Goal: Task Accomplishment & Management: Complete application form

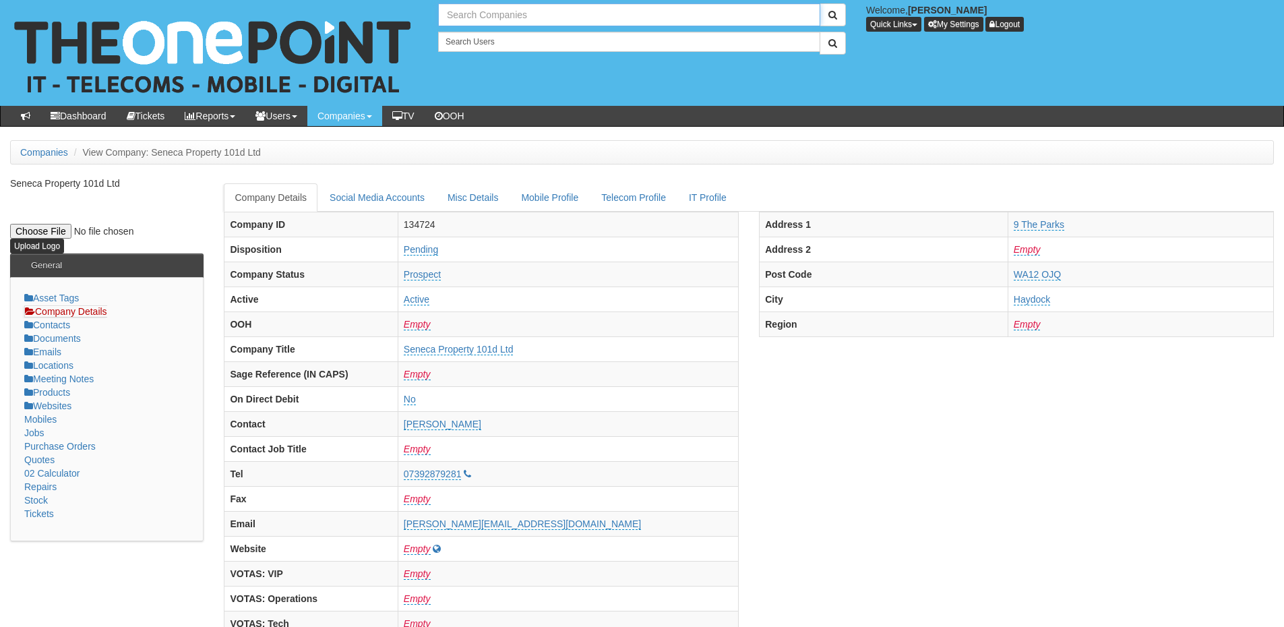
click at [467, 9] on input "text" at bounding box center [629, 14] width 382 height 23
click at [501, 18] on input "pure atom" at bounding box center [629, 14] width 382 height 23
drag, startPoint x: 496, startPoint y: 9, endPoint x: 418, endPoint y: 18, distance: 78.7
click at [418, 18] on div "30 results are available, use up and down arrow keys to navigate. pure Welcome,…" at bounding box center [642, 53] width 1305 height 106
click at [462, 30] on link "Hako Machines Ltd" at bounding box center [630, 38] width 380 height 20
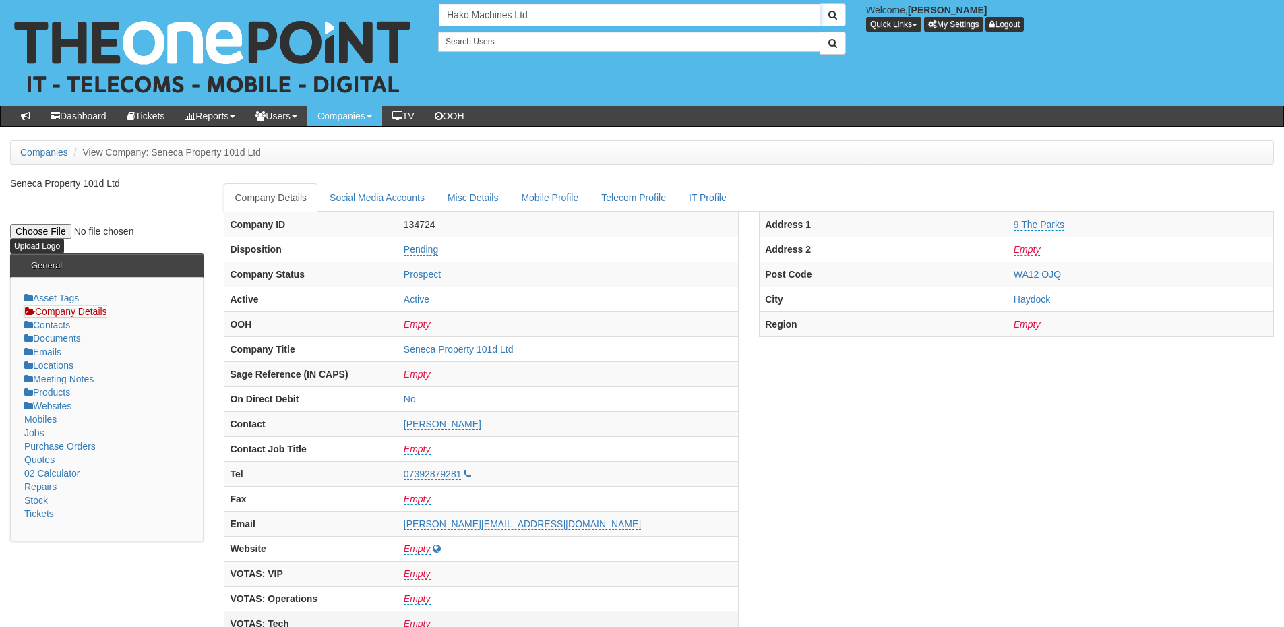
type input "Hako Machines Ltd"
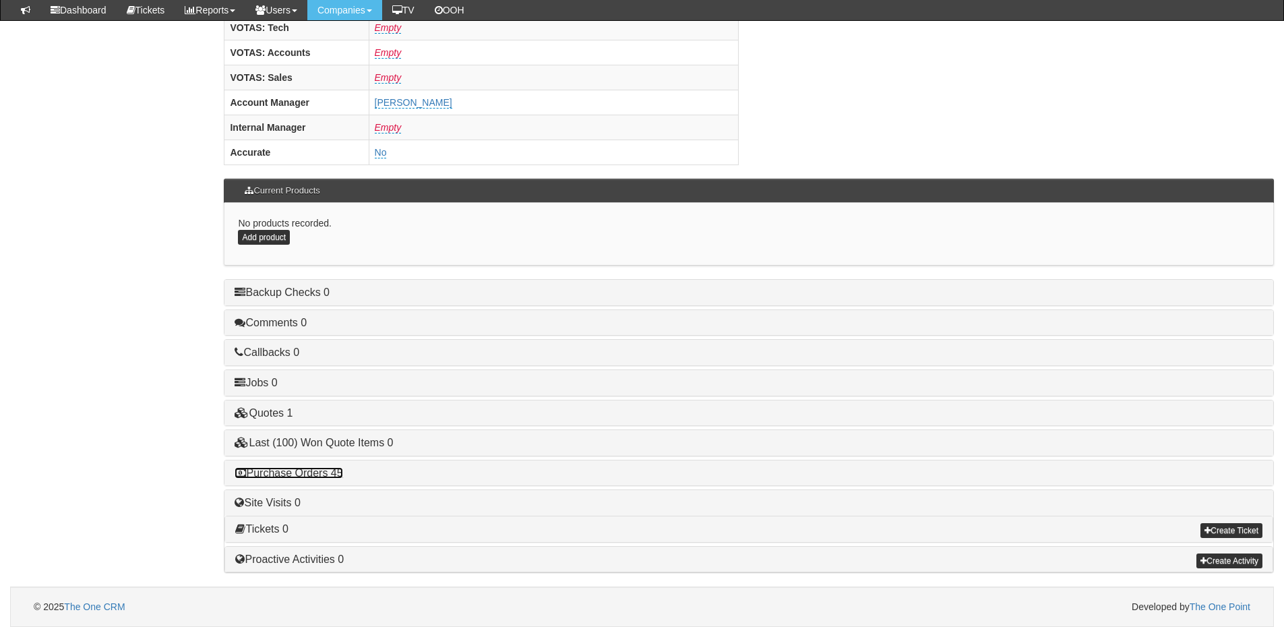
click at [310, 475] on link "Purchase Orders 45" at bounding box center [289, 472] width 108 height 11
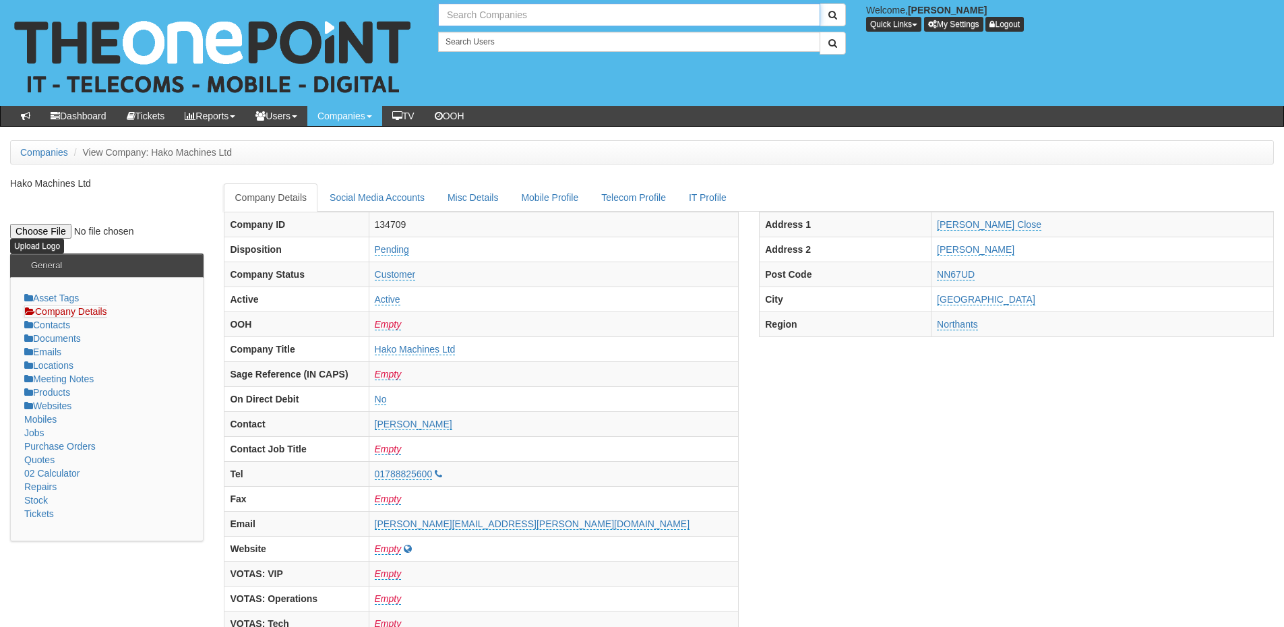
click at [474, 15] on input "text" at bounding box center [629, 14] width 382 height 23
click at [485, 34] on link "Middlegate [GEOGRAPHIC_DATA]" at bounding box center [630, 38] width 380 height 20
type input "Middlegate [GEOGRAPHIC_DATA]"
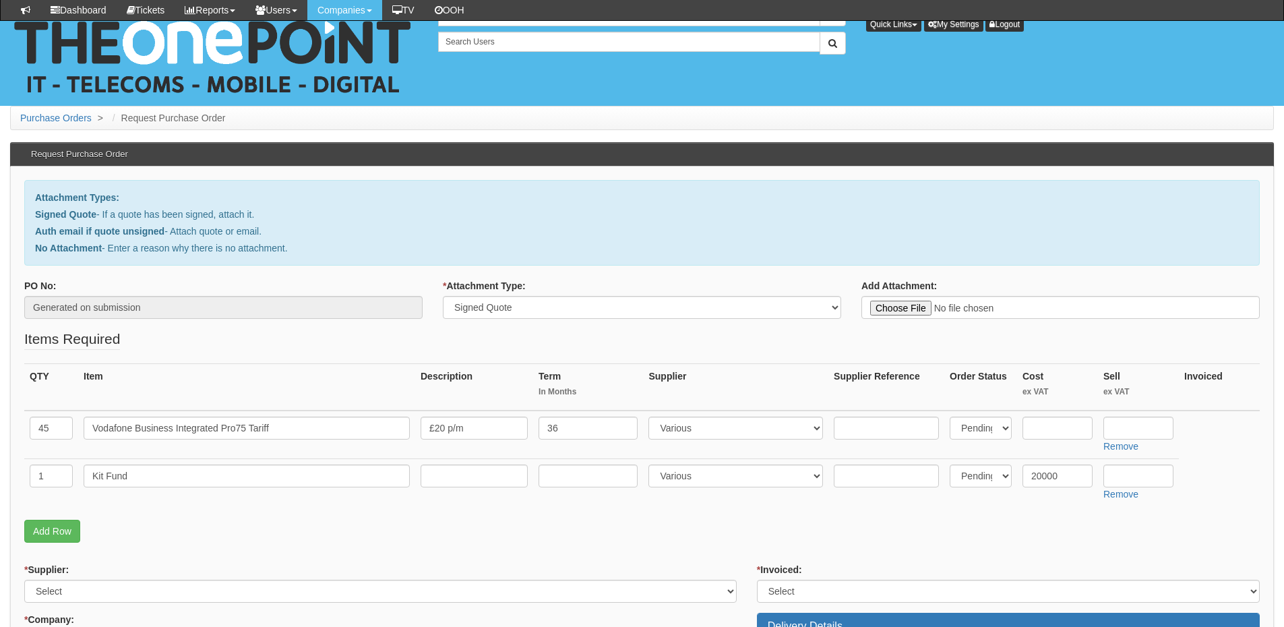
select select "Signed Quote"
select select "124"
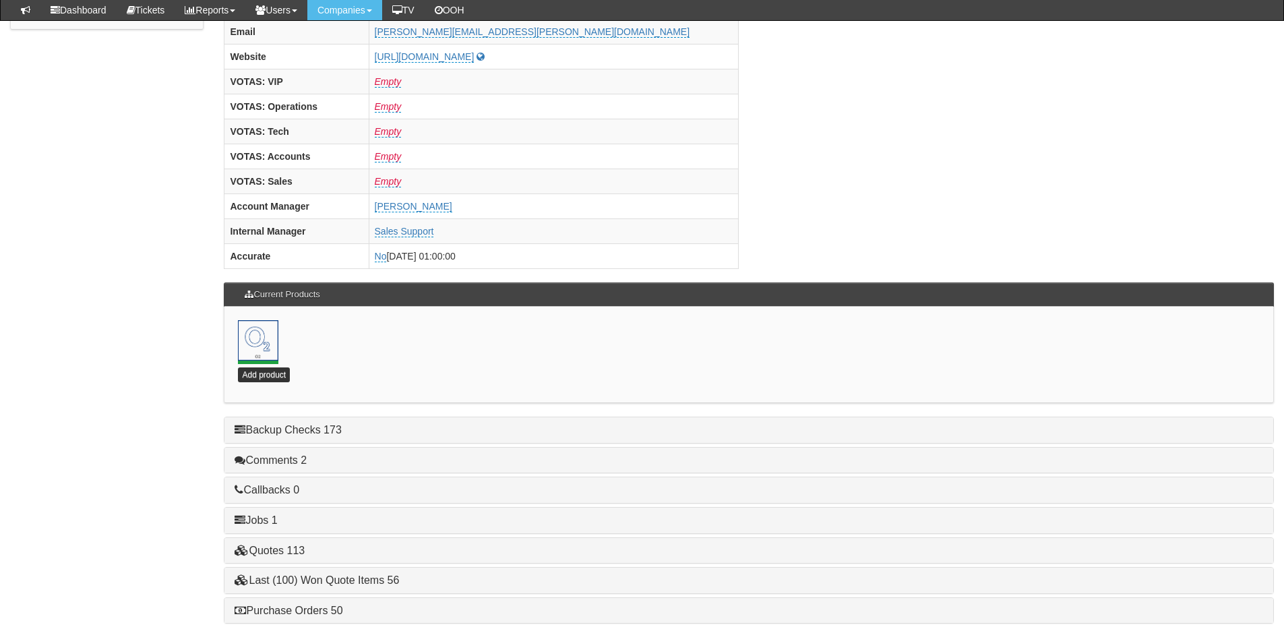
scroll to position [595, 0]
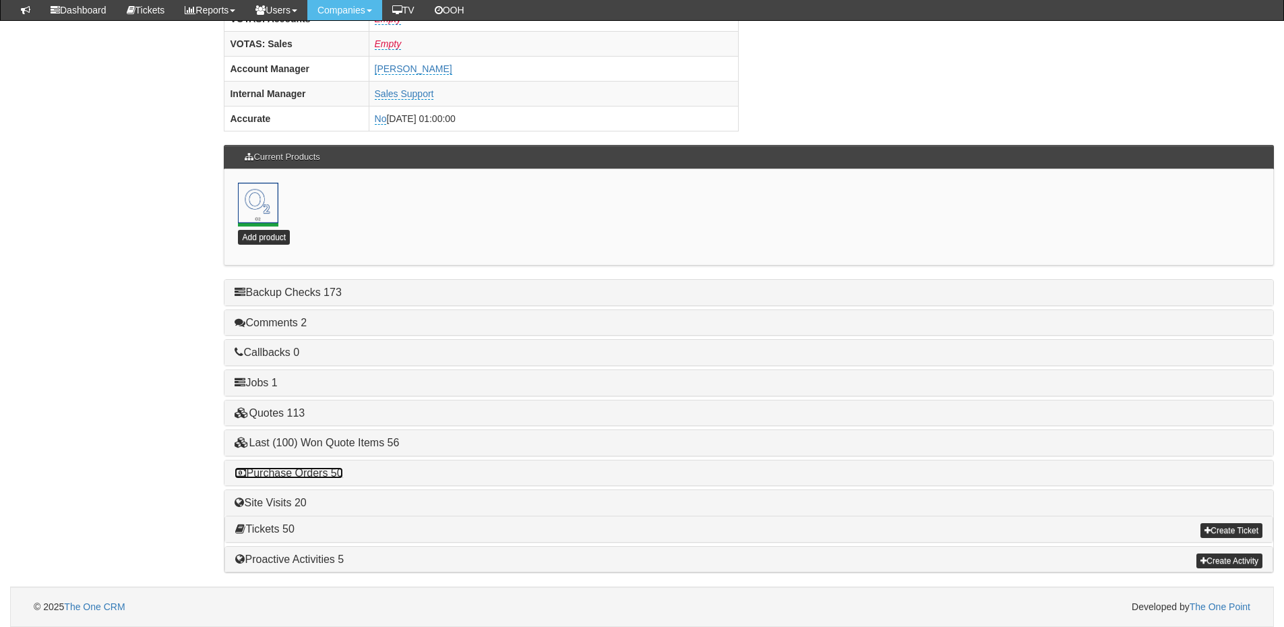
click at [300, 473] on link "Purchase Orders 50" at bounding box center [289, 472] width 108 height 11
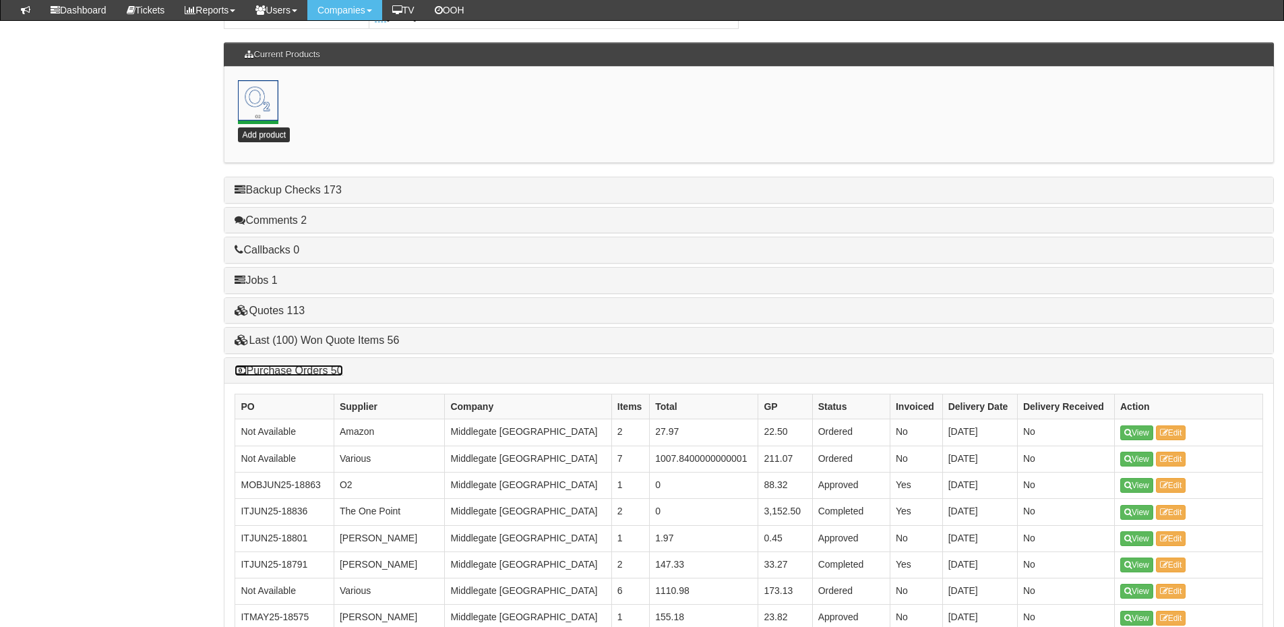
scroll to position [798, 0]
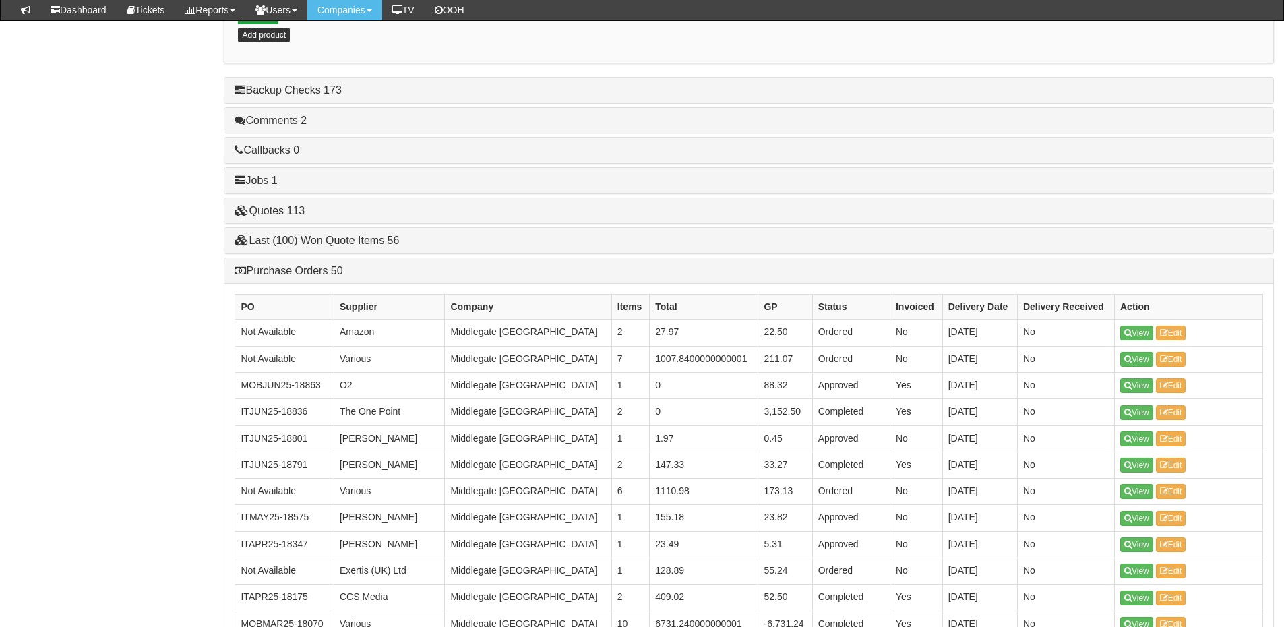
click at [148, 387] on div "Upload Logo General Asset Tags Company Details Contacts Documents Emails Locati…" at bounding box center [642, 557] width 1284 height 2425
click at [266, 273] on link "Purchase Orders 50" at bounding box center [289, 270] width 108 height 11
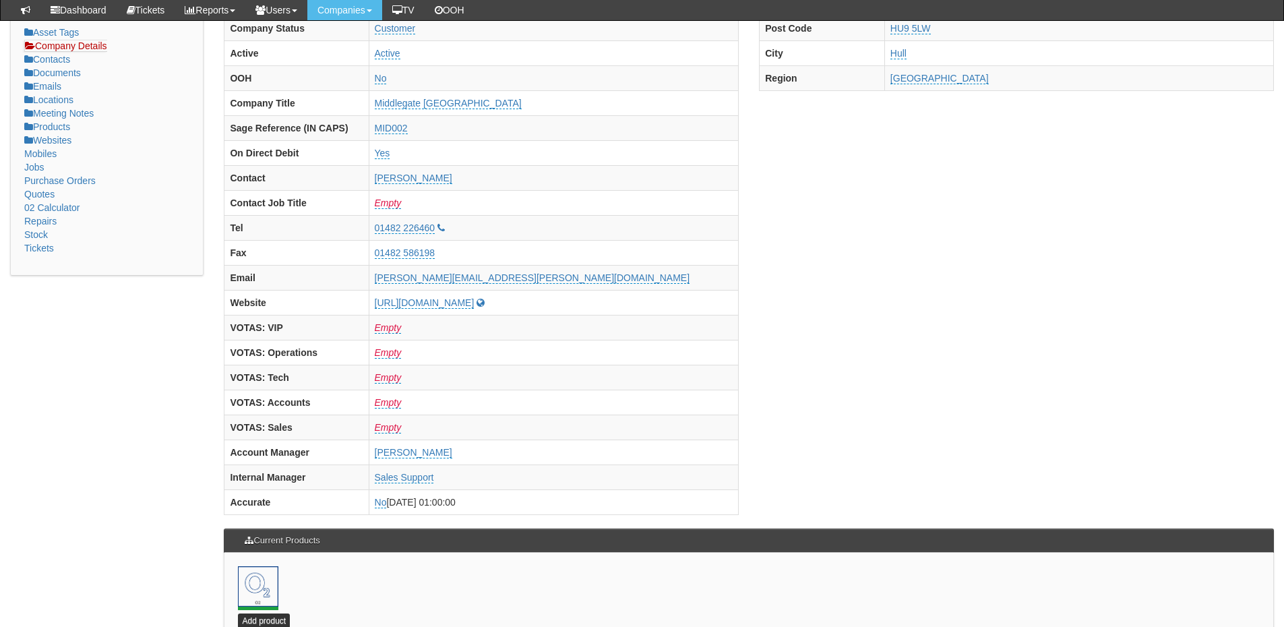
scroll to position [0, 0]
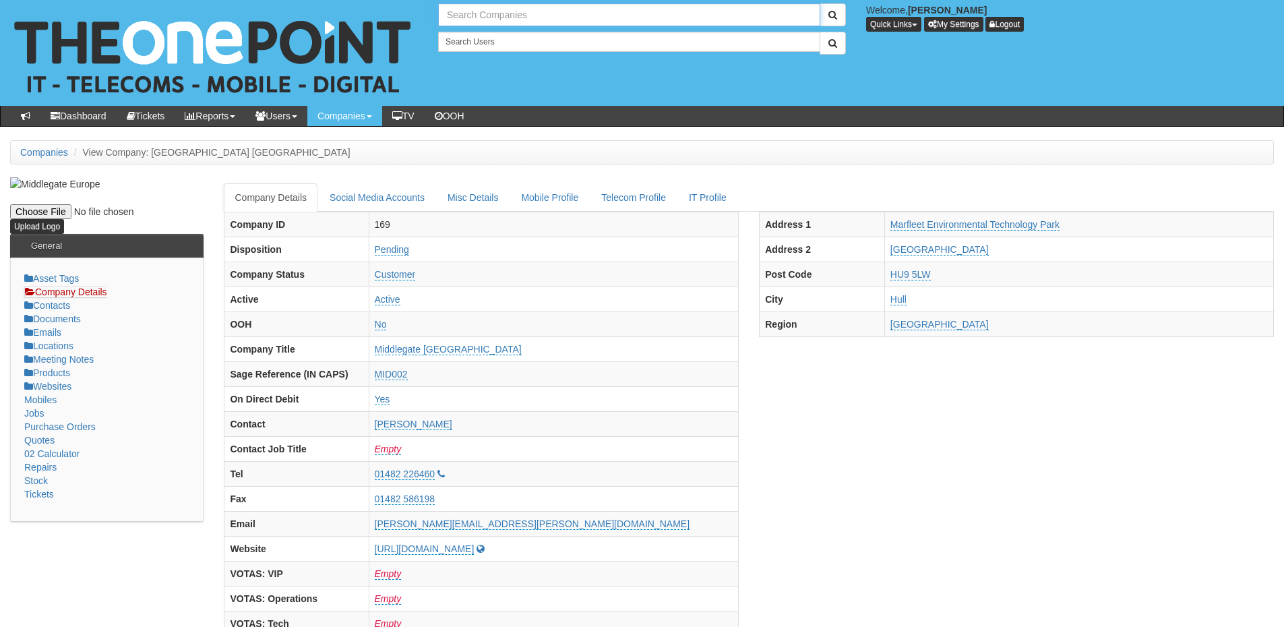
click at [475, 15] on input "text" at bounding box center [629, 14] width 382 height 23
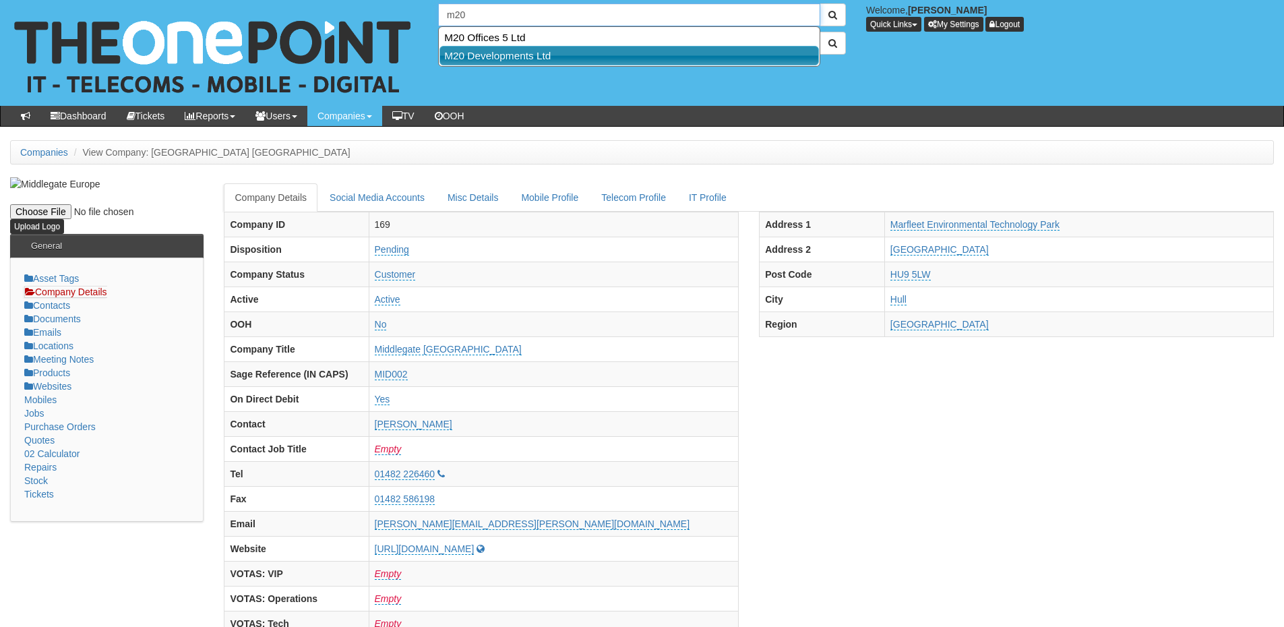
click at [489, 53] on link "M20 Developments Ltd" at bounding box center [630, 56] width 380 height 20
type input "M20 Developments Ltd"
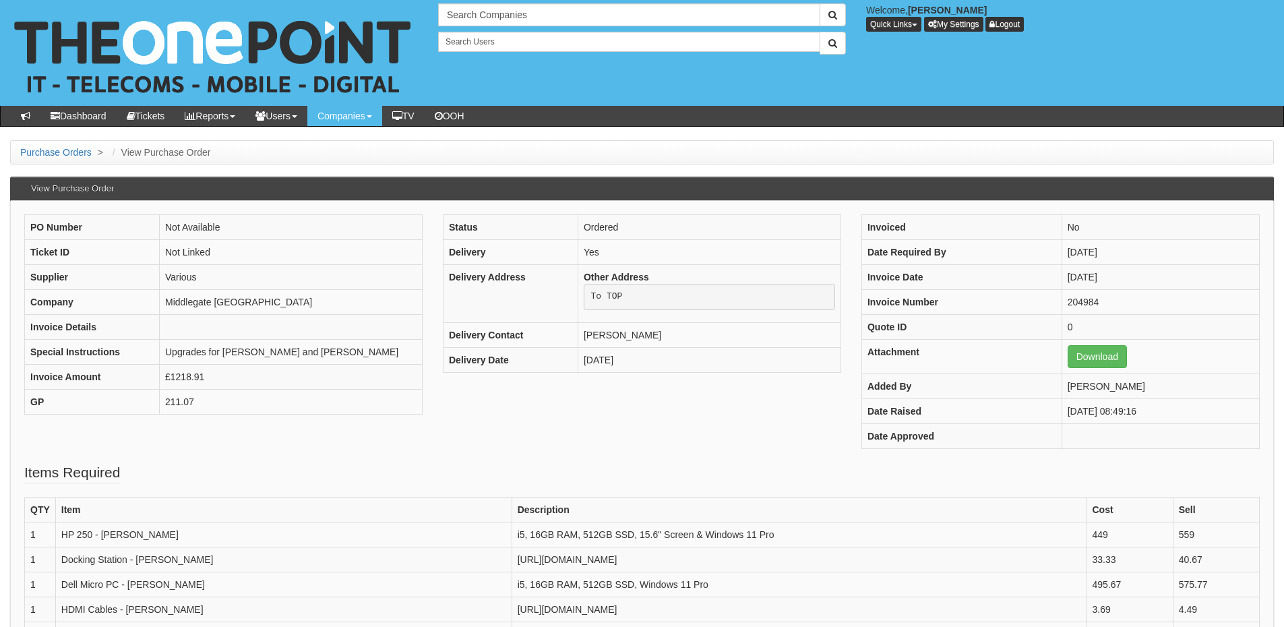
scroll to position [67, 0]
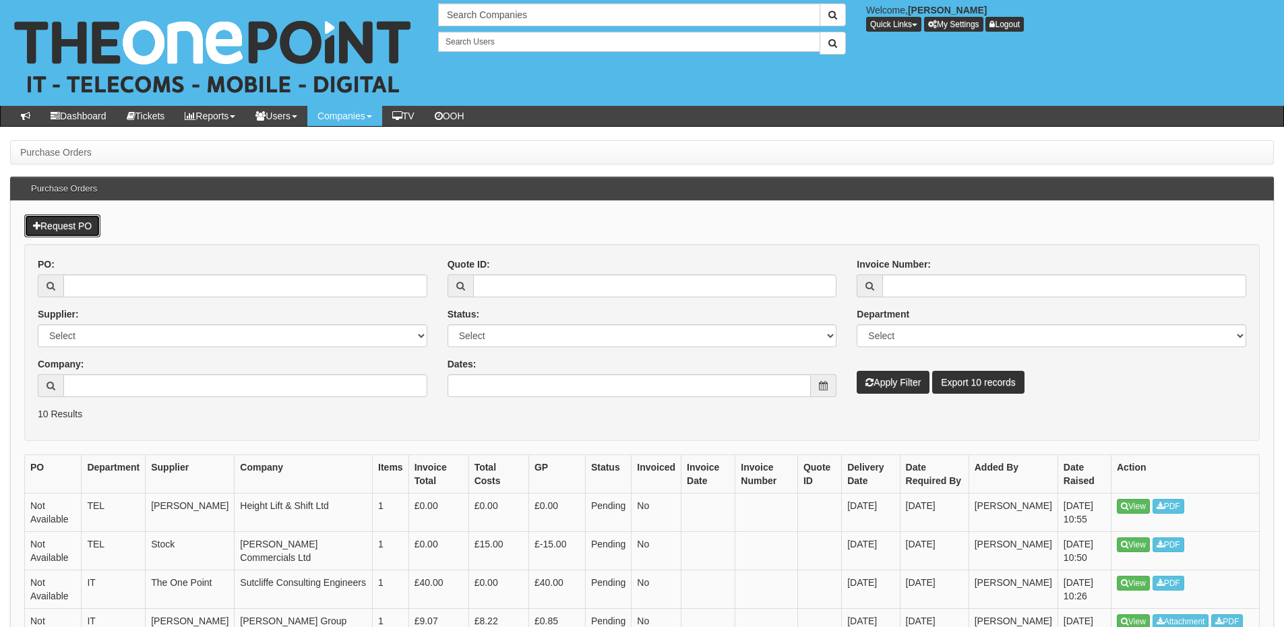
click at [67, 227] on link "Request PO" at bounding box center [62, 225] width 76 height 23
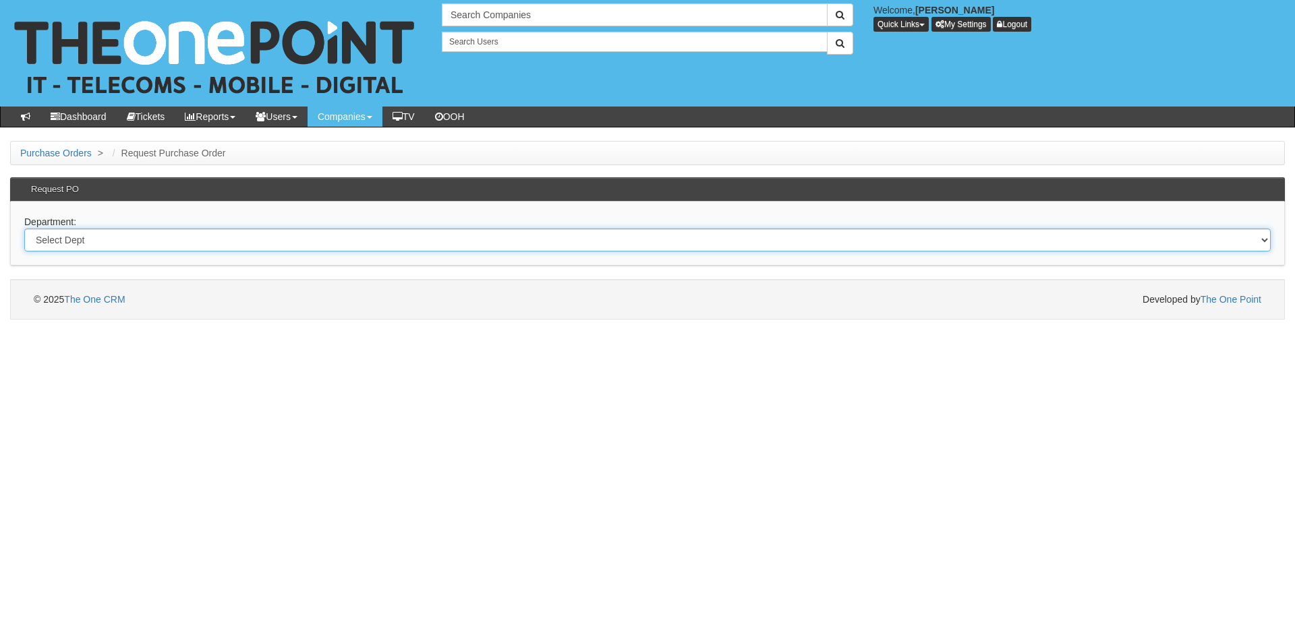
click at [196, 235] on select "Select Dept Digital Internal IT Mobiles Marketing Telecoms" at bounding box center [647, 240] width 1246 height 23
select select "?pipeID=&dept=IT"
click at [24, 229] on select "Select Dept Digital Internal IT Mobiles Marketing Telecoms" at bounding box center [647, 240] width 1246 height 23
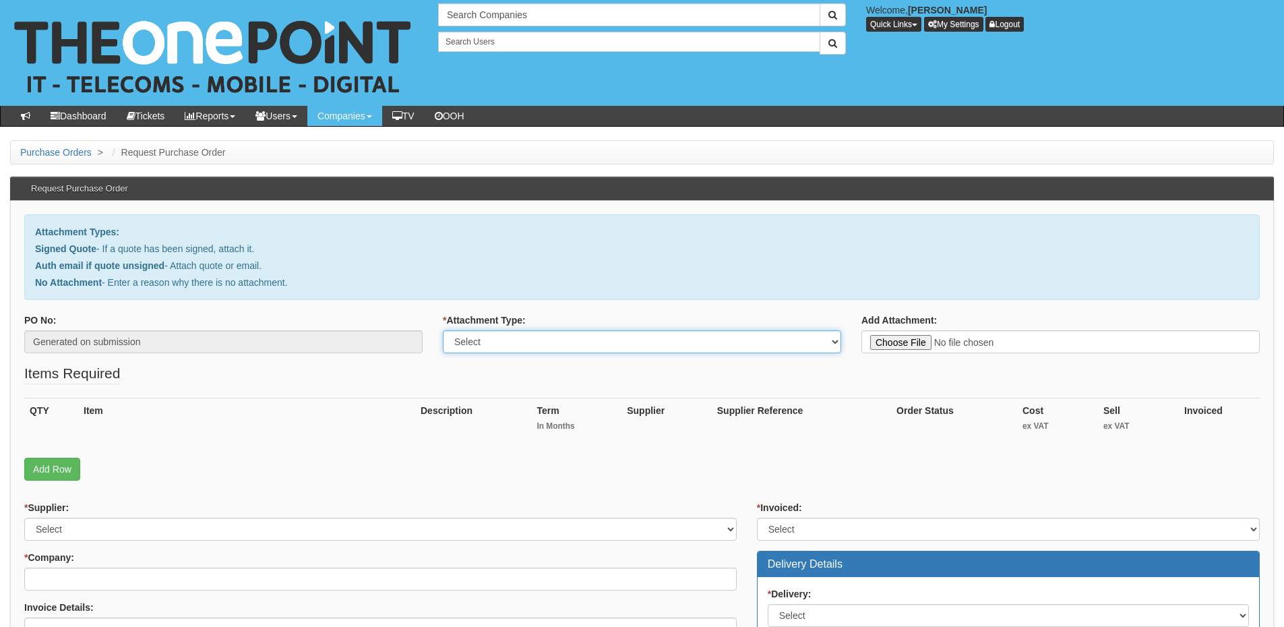
click at [557, 345] on select "Select Signed Quote Auth email with quote if unsigned No Attachment" at bounding box center [642, 341] width 398 height 23
select select "Auth email if quote unsigned"
click at [443, 330] on select "Select Signed Quote Auth email with quote if unsigned No Attachment" at bounding box center [642, 341] width 398 height 23
type input "C:\fakepath\RE WAP price please.msg"
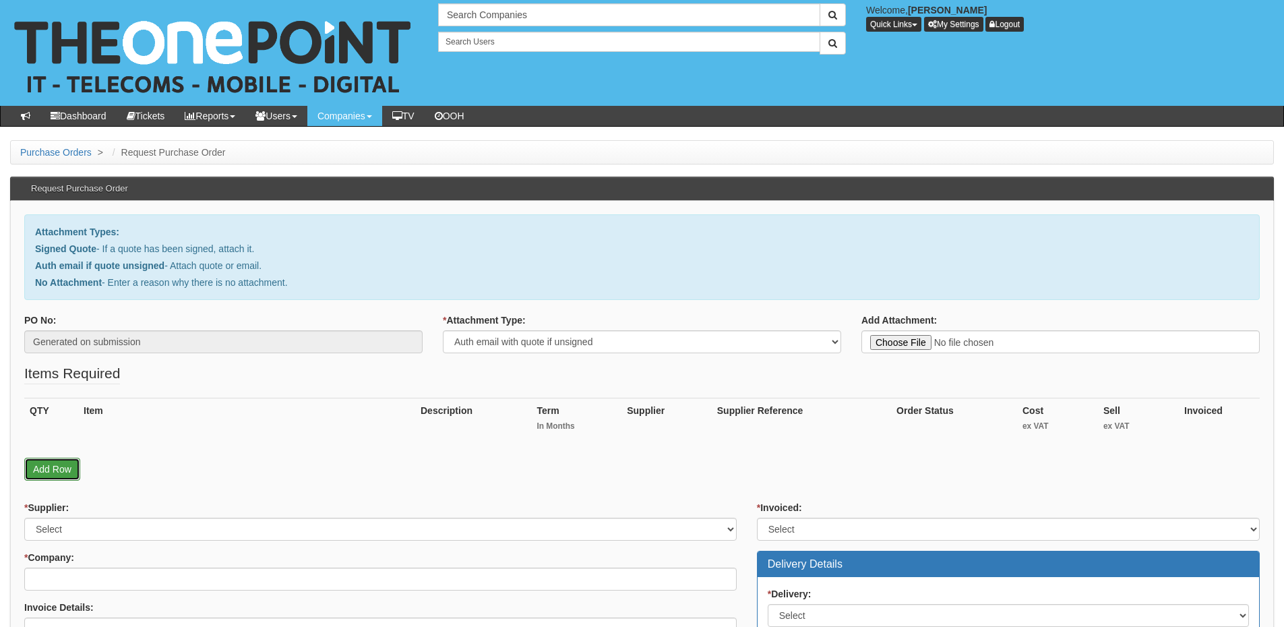
click at [70, 463] on link "Add Row" at bounding box center [52, 469] width 56 height 23
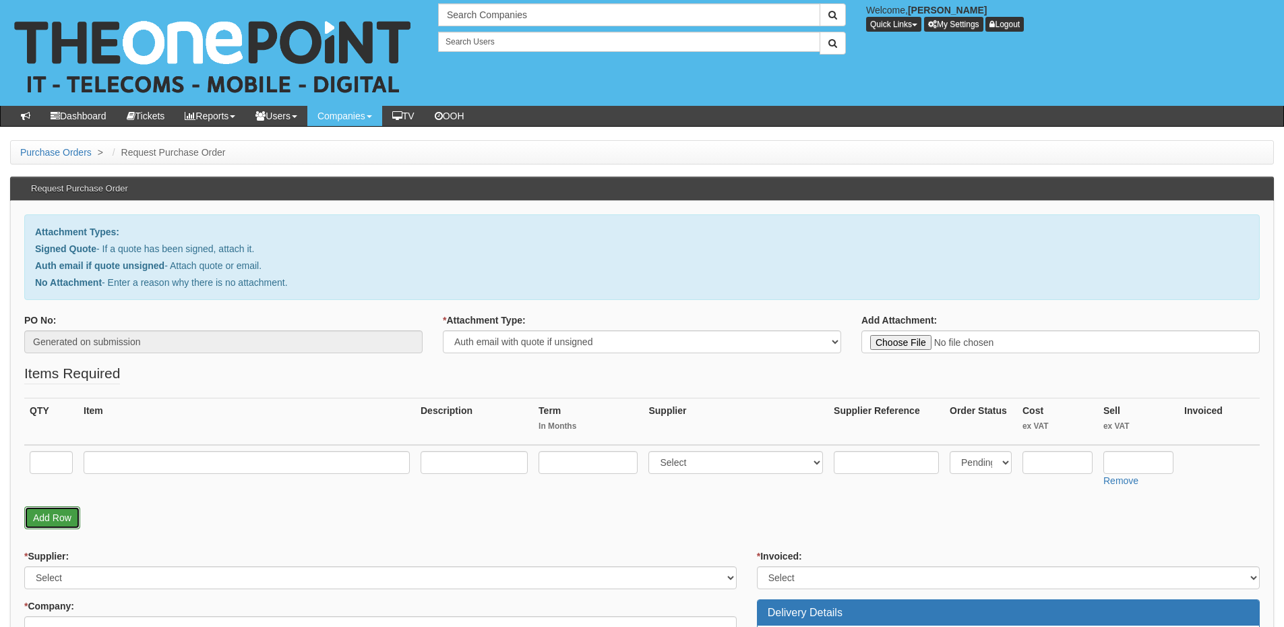
click at [63, 512] on link "Add Row" at bounding box center [52, 517] width 56 height 23
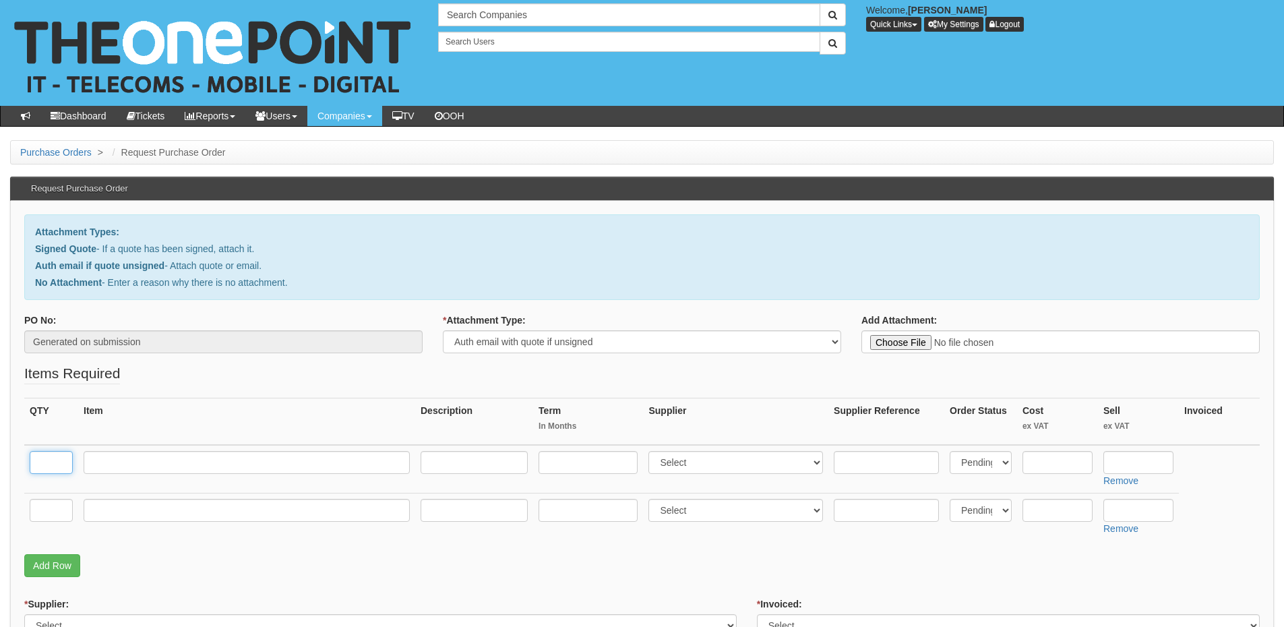
click at [47, 461] on input "text" at bounding box center [51, 462] width 43 height 23
type input "1"
click at [44, 506] on input "text" at bounding box center [51, 510] width 43 height 23
type input "1"
click at [113, 512] on input "text" at bounding box center [247, 510] width 326 height 23
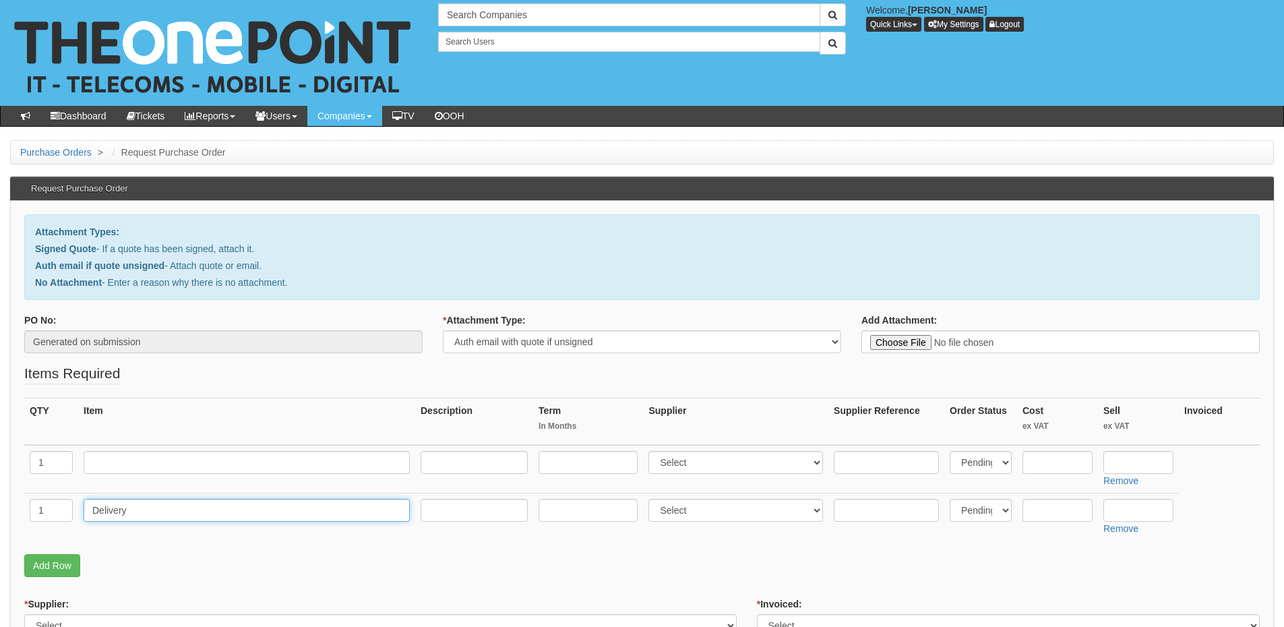
type input "Delivery"
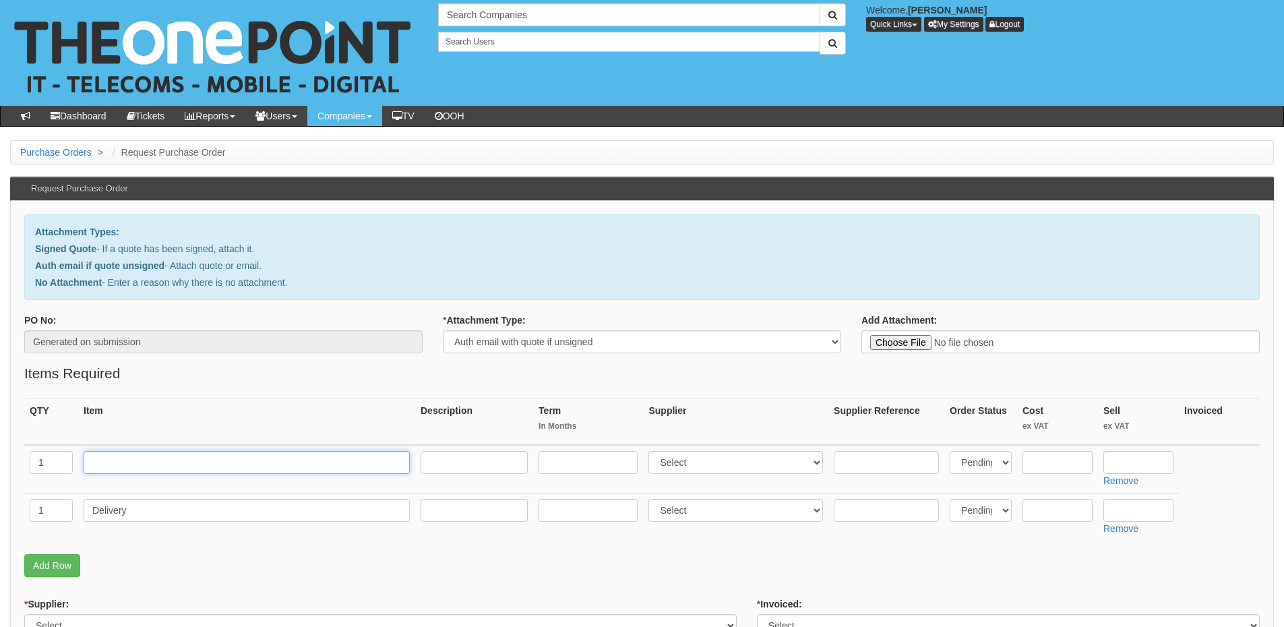
click at [257, 467] on input "text" at bounding box center [247, 462] width 326 height 23
paste input "U7 Pro"
type input "U7 Pro"
click at [1050, 463] on input "text" at bounding box center [1058, 462] width 70 height 23
type input "140"
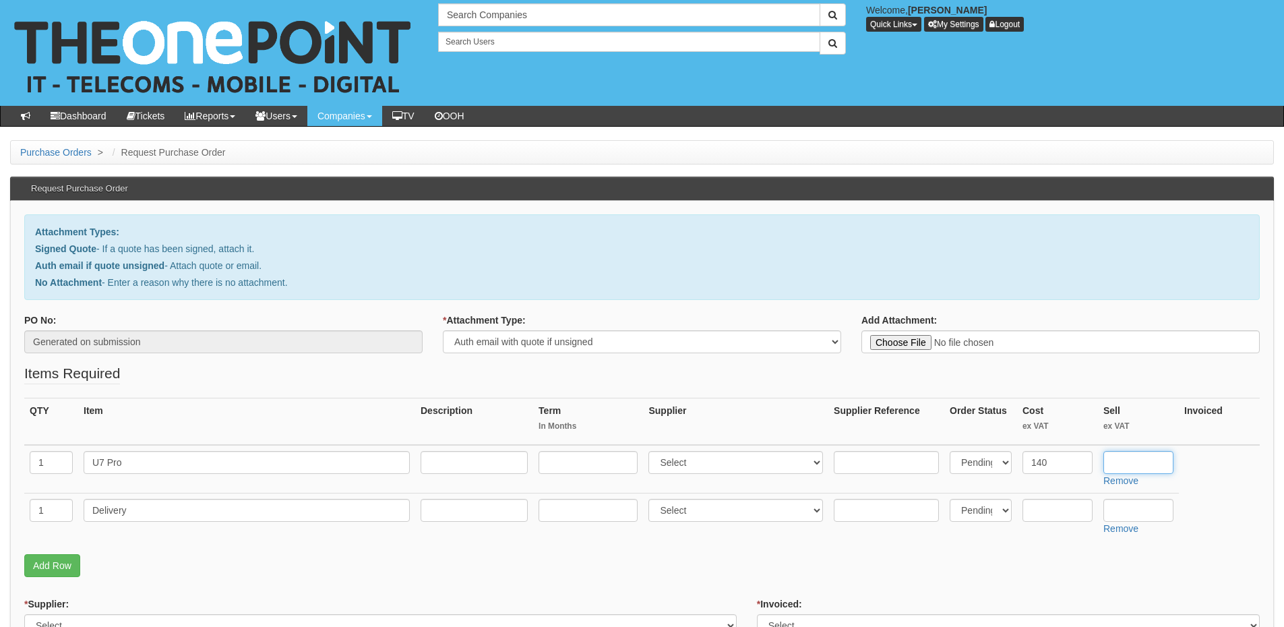
click at [1140, 459] on input "text" at bounding box center [1139, 462] width 70 height 23
type input "162"
click at [1138, 512] on input "text" at bounding box center [1139, 510] width 70 height 23
type input "12.50"
click at [705, 459] on select "Select 123 REG.co.uk 1Password 3 4Gon AA Jones Electric Ltd Abzorb Access Group…" at bounding box center [736, 462] width 175 height 23
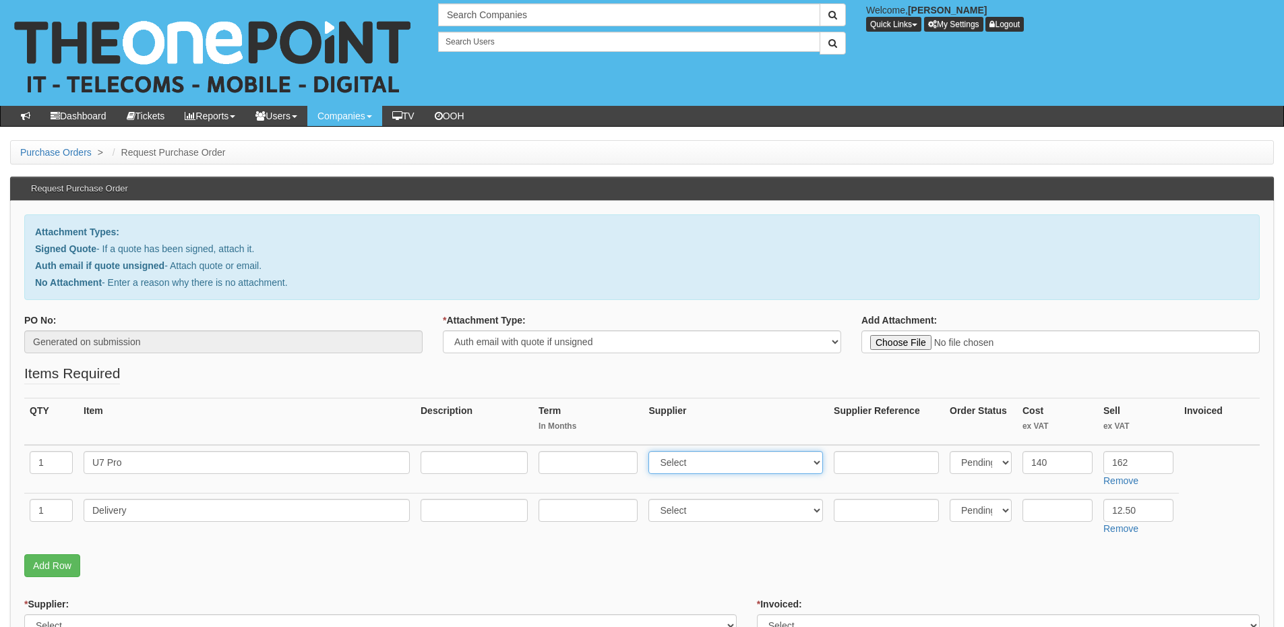
select select "247"
click at [652, 451] on select "Select 123 REG.co.uk 1Password 3 4Gon AA Jones Electric Ltd Abzorb Access Group…" at bounding box center [736, 462] width 175 height 23
click at [875, 466] on input "text" at bounding box center [886, 462] width 105 height 23
paste input "U7-Pro"
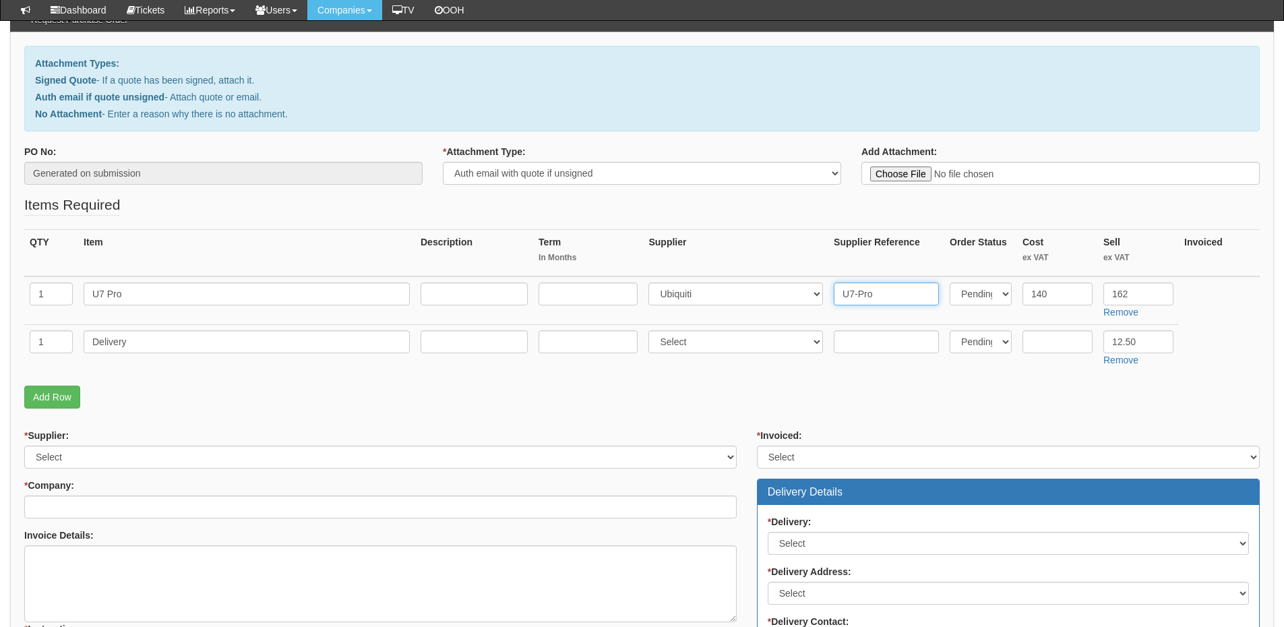
scroll to position [135, 0]
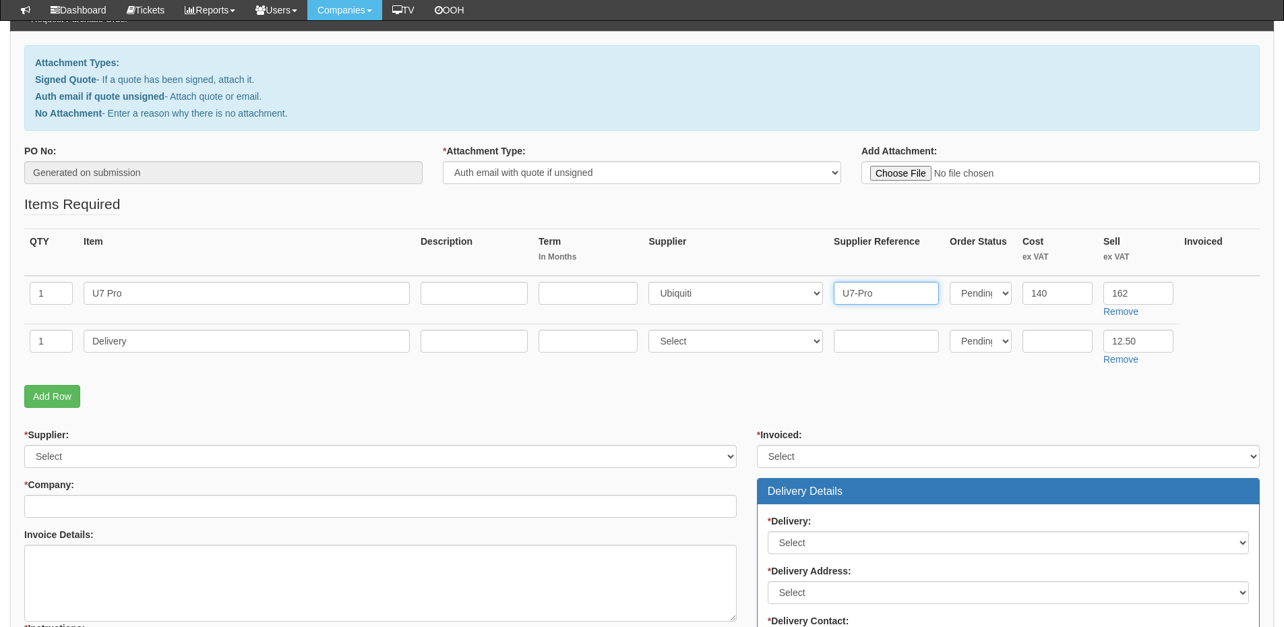
type input "U7-Pro"
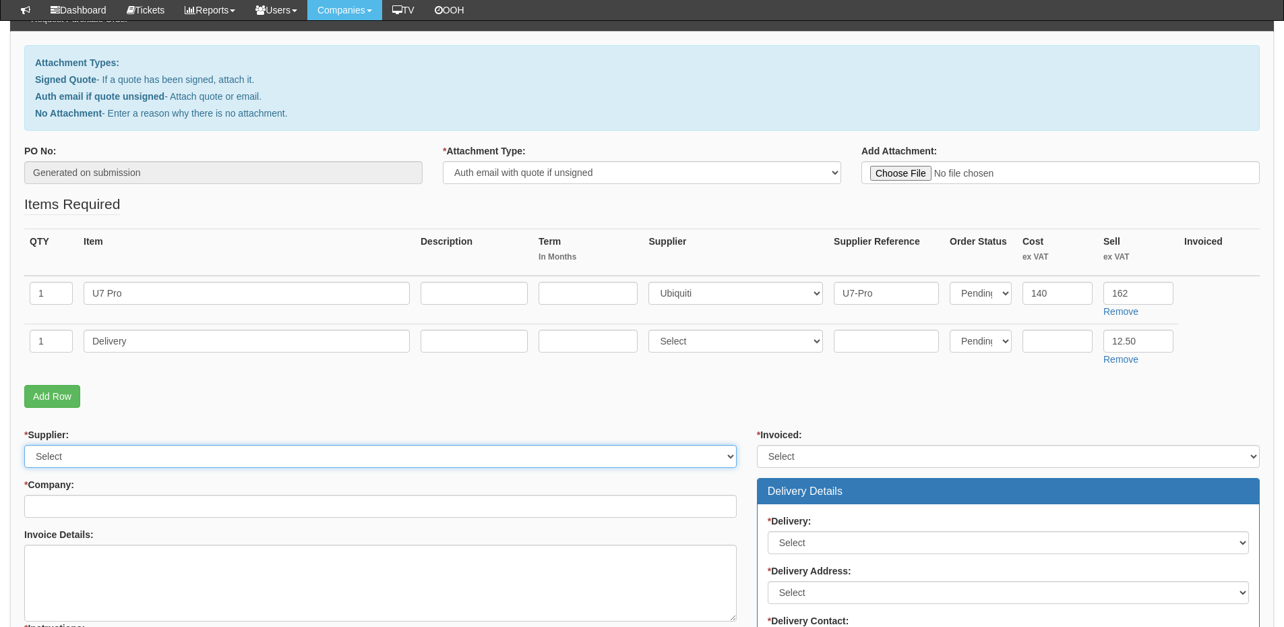
click at [118, 464] on select "Select 123 REG.co.uk 1Password 3 4Gon AA Jones Electric Ltd Abzorb Access Group…" at bounding box center [380, 456] width 713 height 23
select select "247"
click at [24, 445] on select "Select 123 REG.co.uk 1Password 3 4Gon AA Jones Electric Ltd Abzorb Access Group…" at bounding box center [380, 456] width 713 height 23
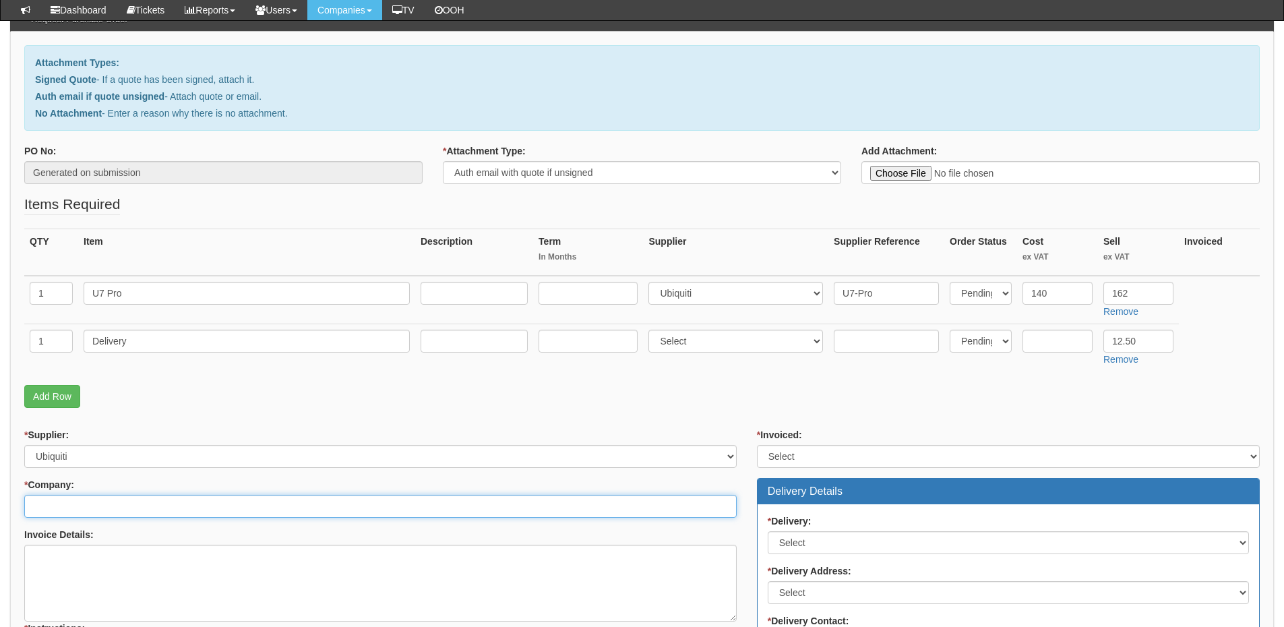
click at [121, 510] on input "* Company:" at bounding box center [380, 506] width 713 height 23
click at [121, 497] on input "* Company:" at bounding box center [380, 506] width 713 height 23
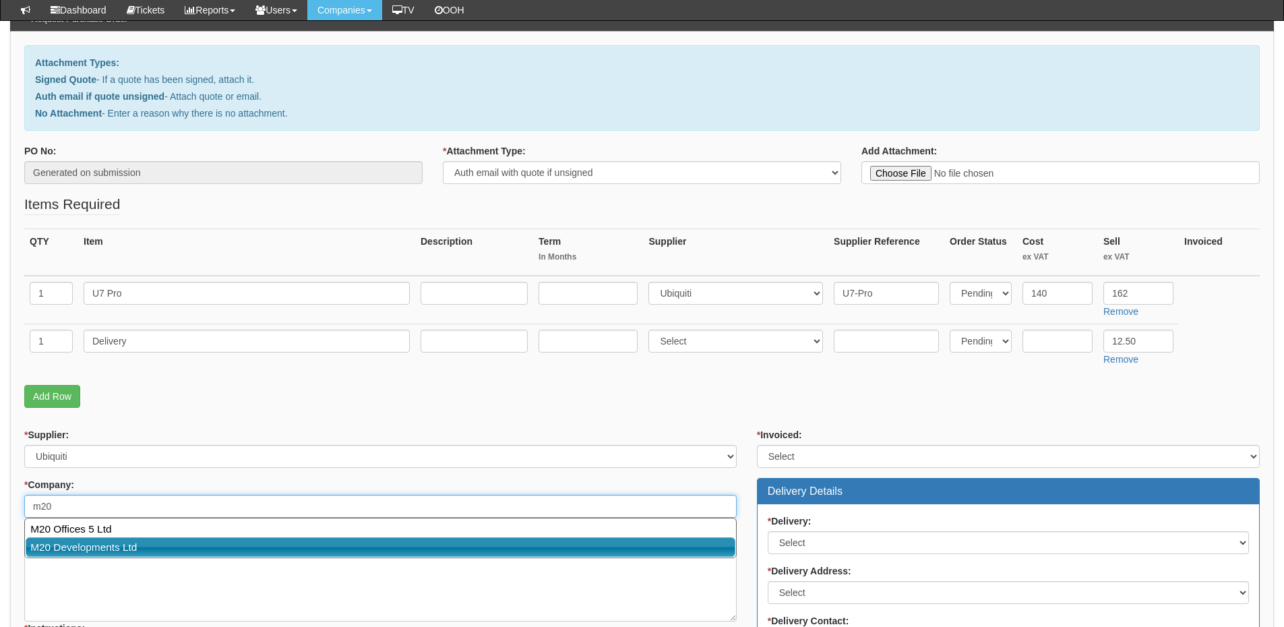
click at [119, 539] on link "M20 Developments Ltd" at bounding box center [381, 547] width 710 height 20
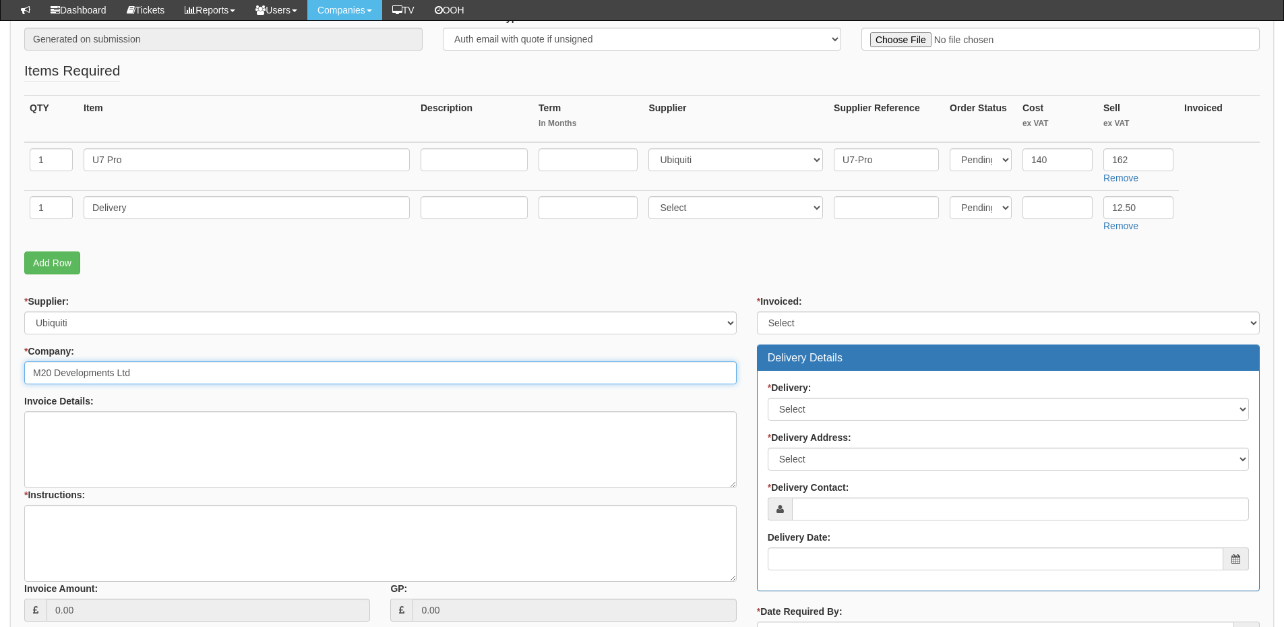
scroll to position [270, 0]
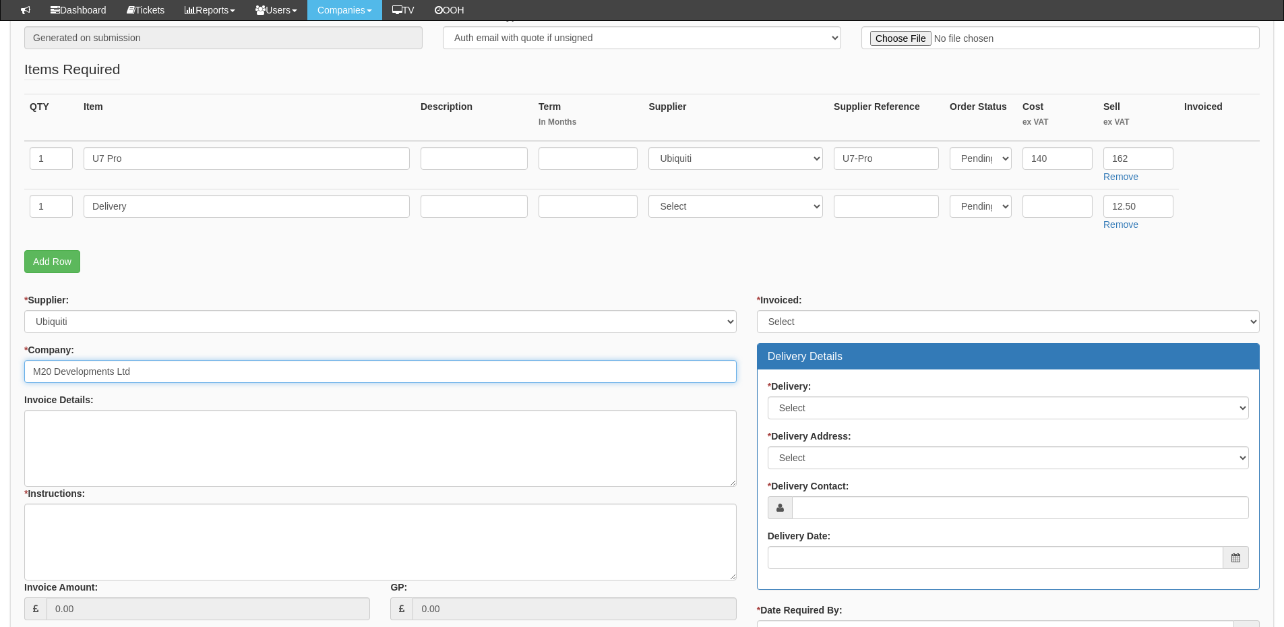
type input "M20 Developments Ltd"
click at [781, 329] on select "Select Yes No N/A STB (part of order)" at bounding box center [1008, 321] width 503 height 23
select select "2"
click at [757, 310] on select "Select Yes No N/A STB (part of order)" at bounding box center [1008, 321] width 503 height 23
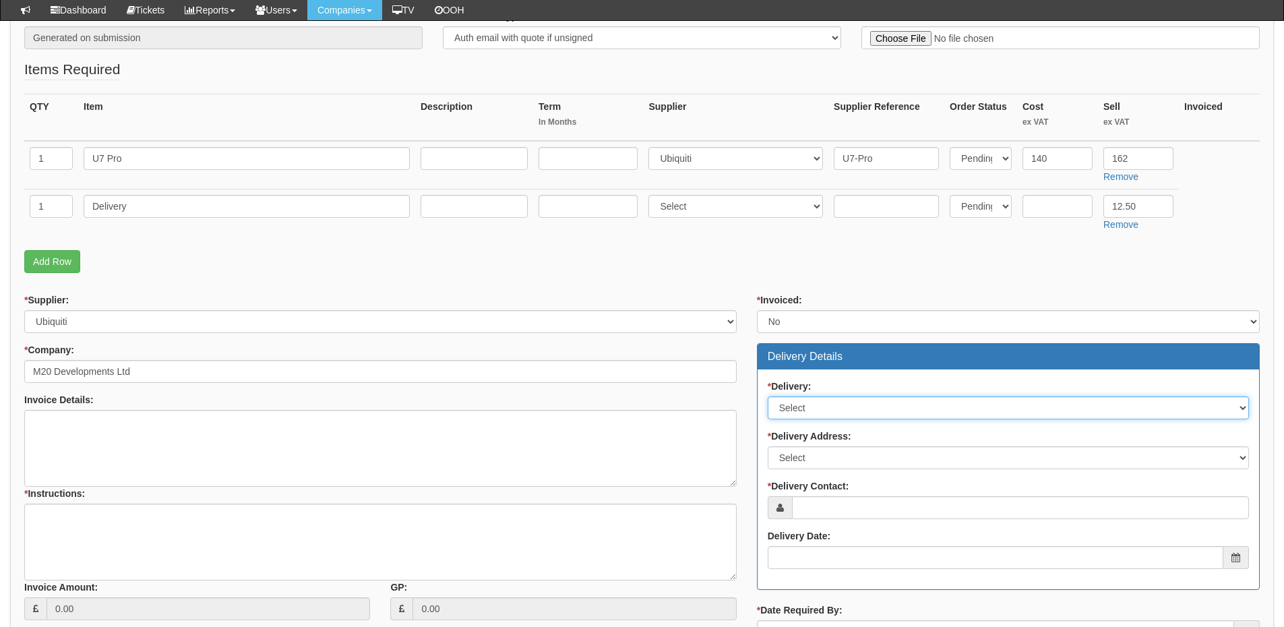
click at [794, 413] on select "Select No Not Applicable Yes" at bounding box center [1008, 407] width 481 height 23
select select "1"
click at [768, 396] on select "Select No Not Applicable Yes" at bounding box center [1008, 407] width 481 height 23
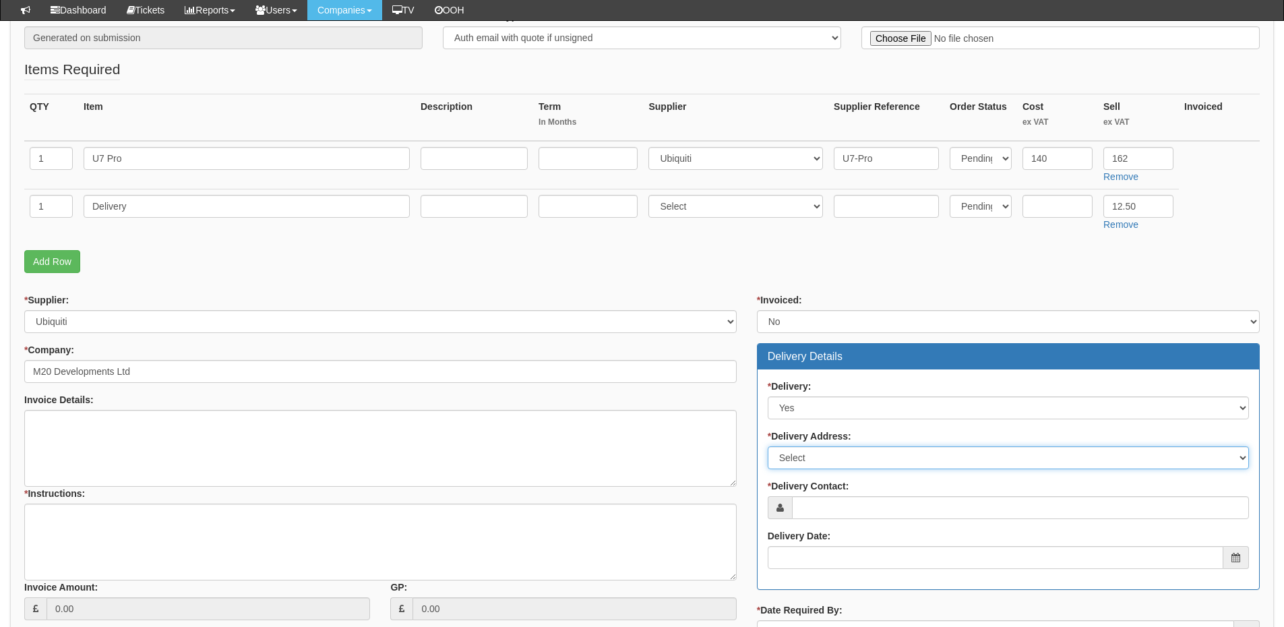
click at [799, 454] on select "Select Not Applicable Main Address - M20 6UR Other" at bounding box center [1008, 457] width 481 height 23
select select "other"
click at [768, 446] on select "Select Not Applicable Main Address - M20 6UR Other" at bounding box center [1008, 457] width 481 height 23
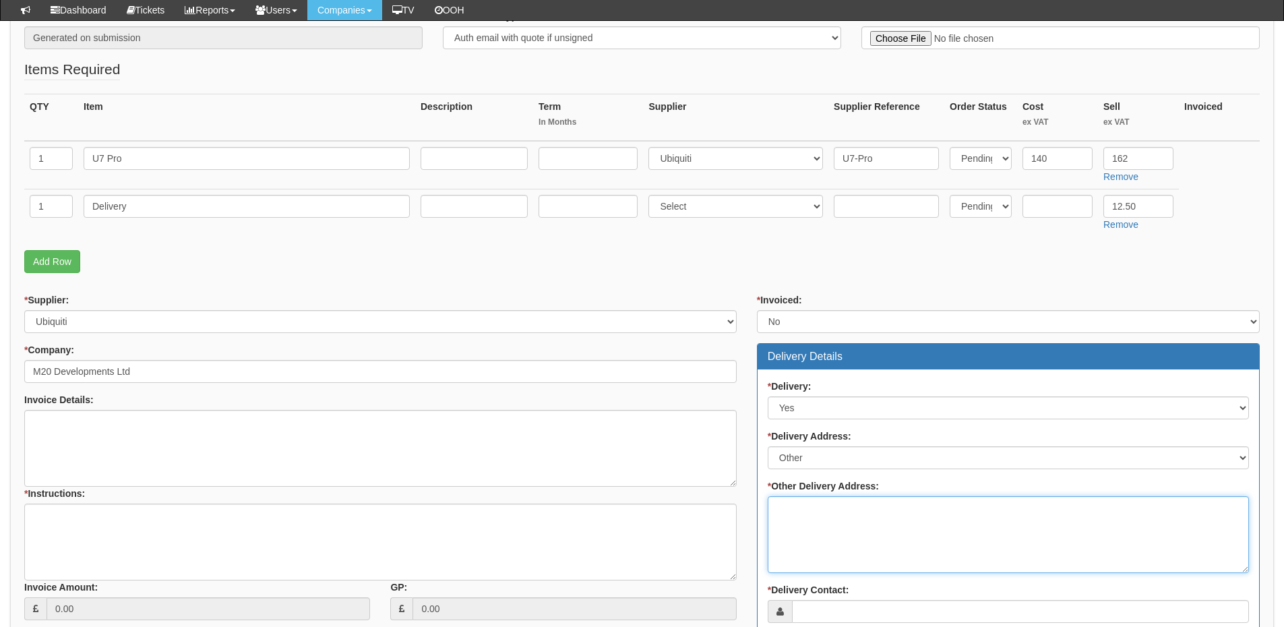
click at [797, 500] on textarea "* Other Delivery Address:" at bounding box center [1008, 534] width 481 height 77
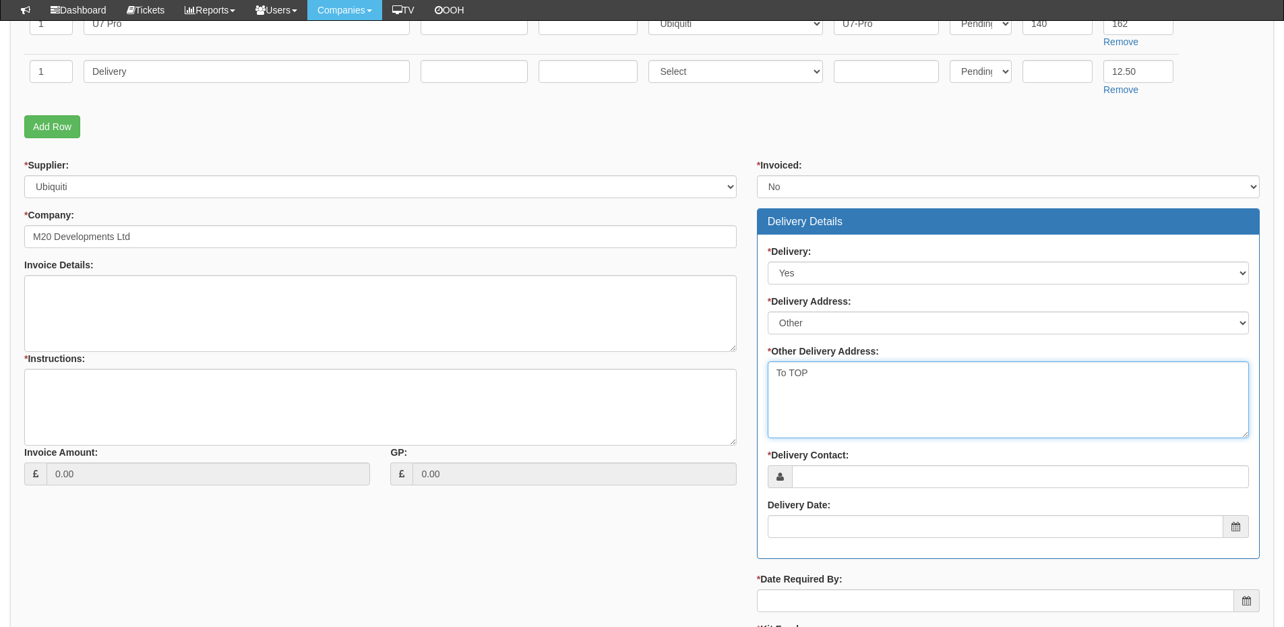
type textarea "To TOP"
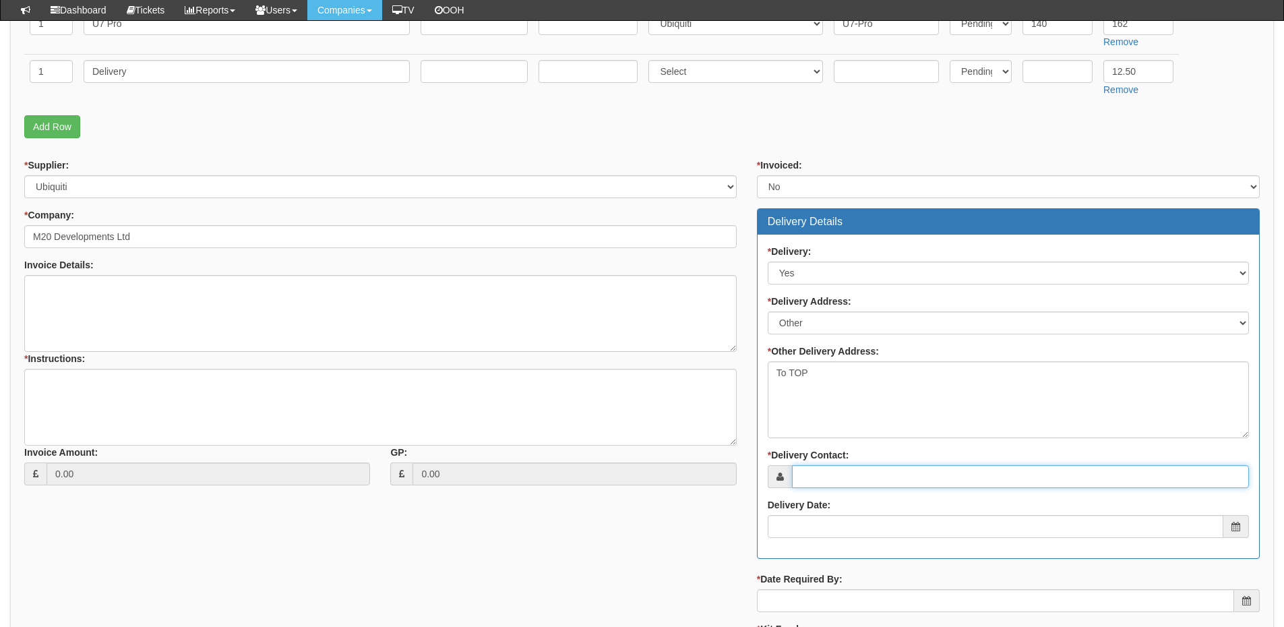
click at [810, 473] on input "* Delivery Contact:" at bounding box center [1020, 476] width 457 height 23
click at [838, 467] on input "* Delivery Contact:" at bounding box center [1020, 476] width 457 height 23
type input "James Pickles"
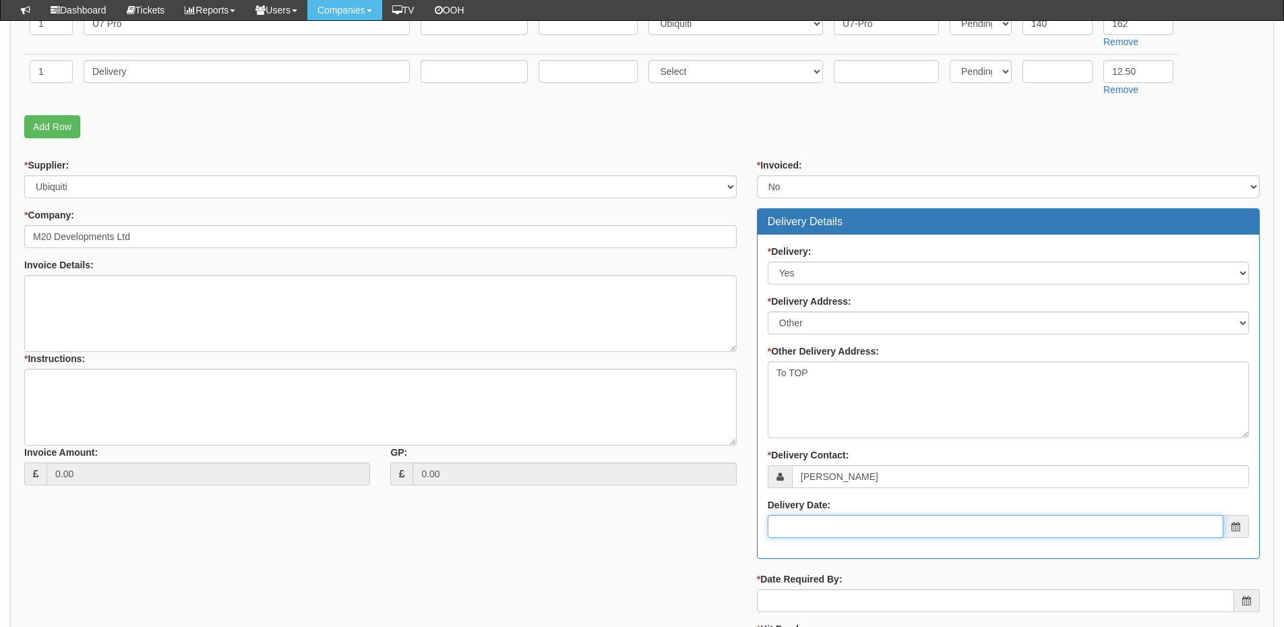
click at [817, 529] on input "Delivery Date:" at bounding box center [996, 526] width 456 height 23
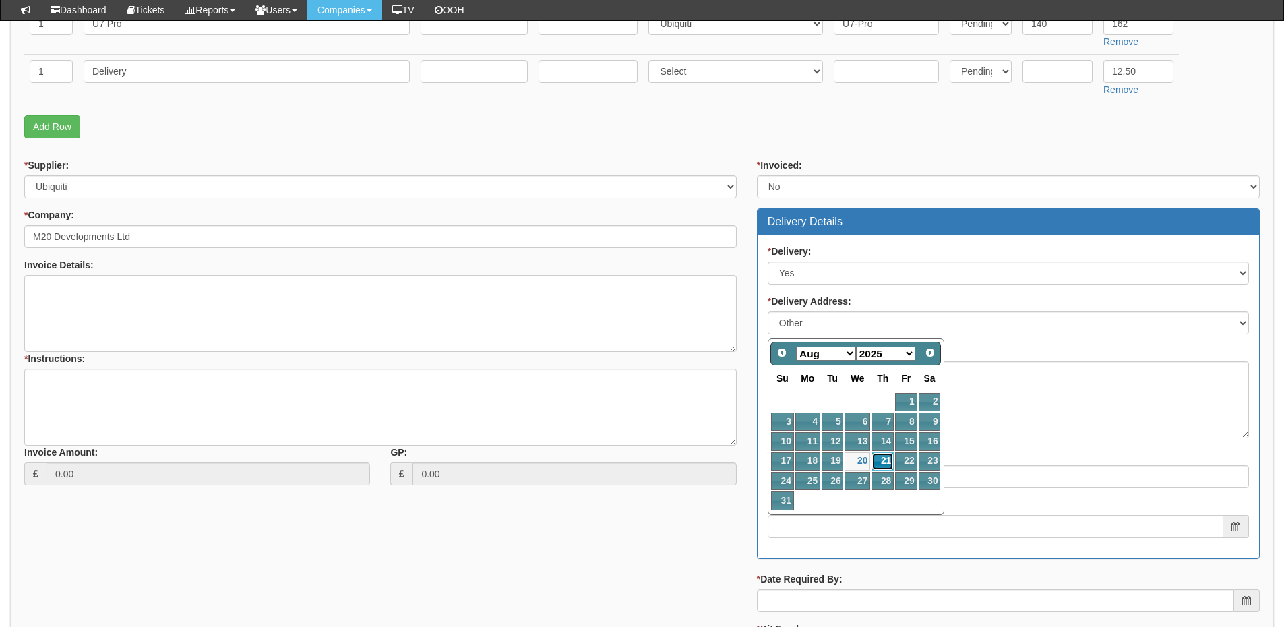
click at [883, 463] on link "21" at bounding box center [883, 461] width 22 height 18
type input "2025-08-21"
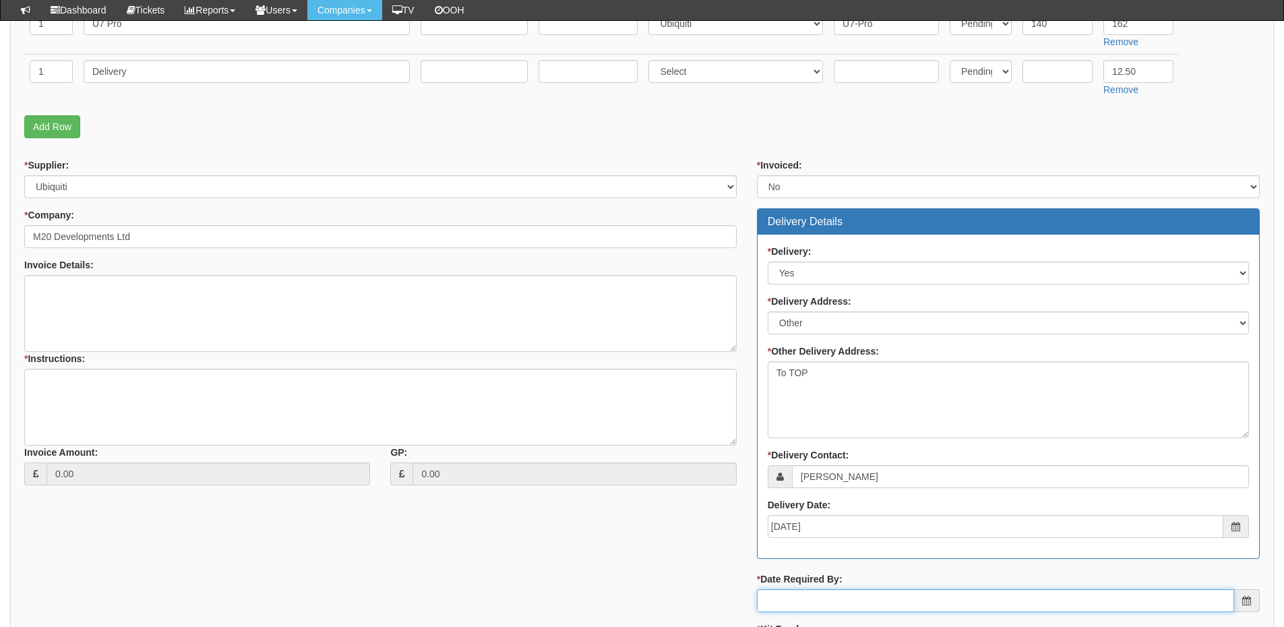
click at [857, 603] on input "* Date Required By:" at bounding box center [995, 600] width 477 height 23
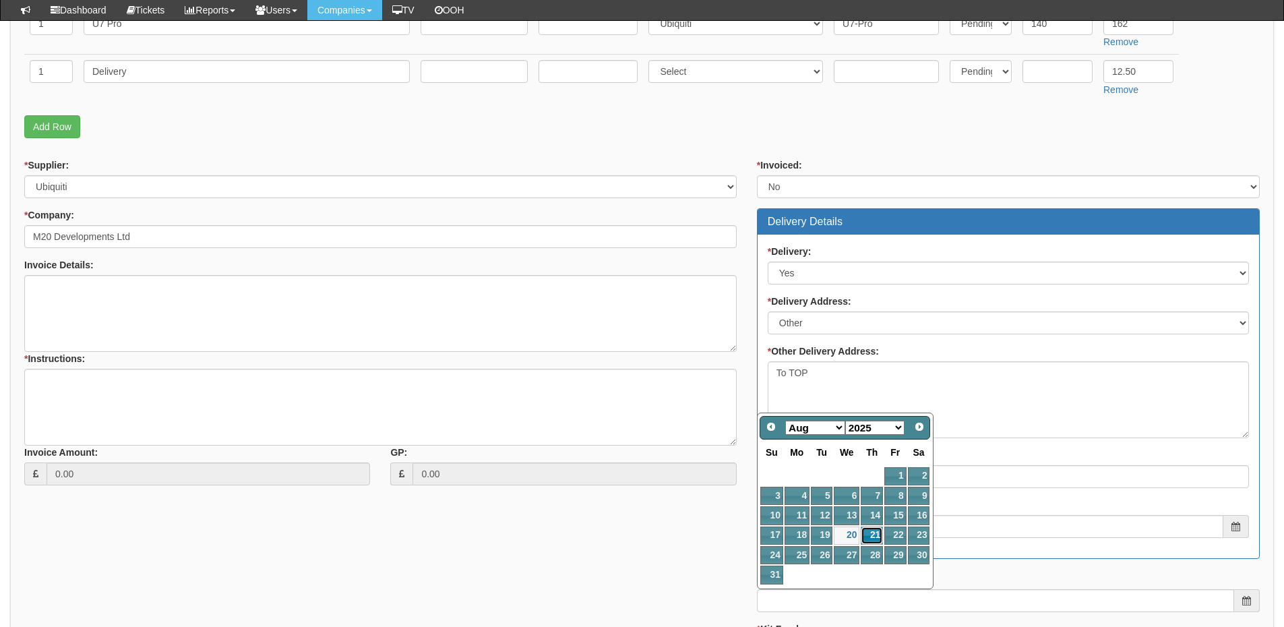
click at [880, 534] on link "21" at bounding box center [872, 536] width 22 height 18
type input "2025-08-21"
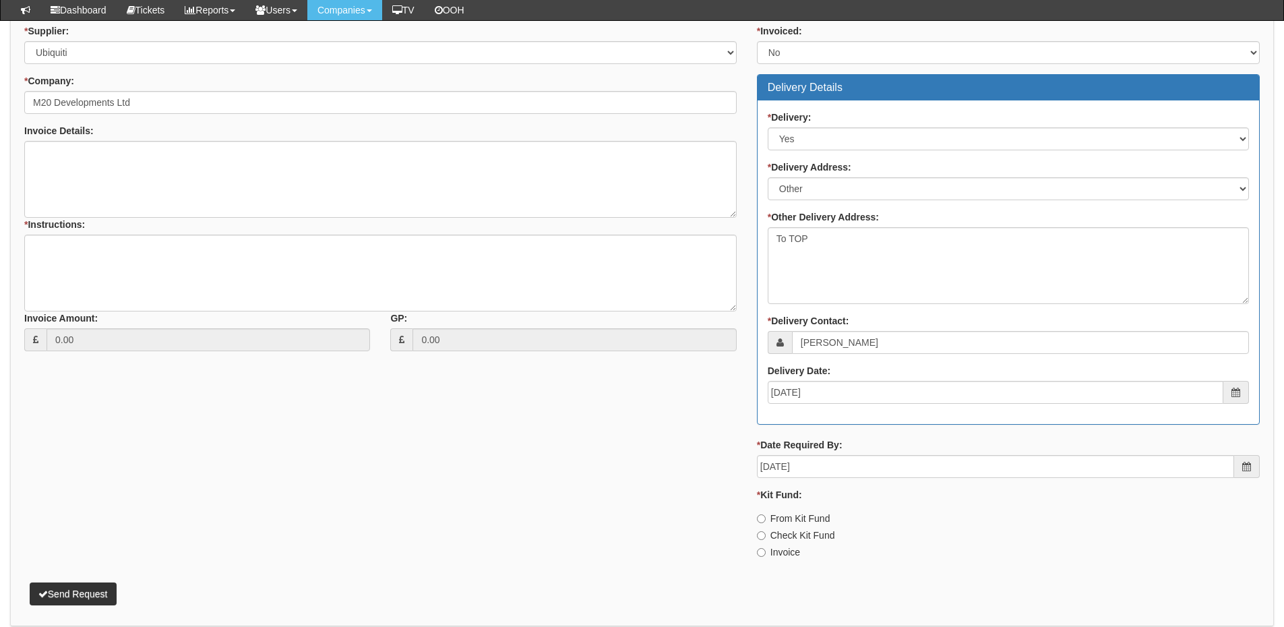
scroll to position [539, 0]
click at [777, 562] on div "* Invoiced: Select Yes No N/A STB (part of order) Delivery Details * Delivery: …" at bounding box center [1008, 296] width 523 height 545
click at [774, 558] on label "Invoice" at bounding box center [778, 551] width 43 height 13
click at [766, 523] on input "Invoice" at bounding box center [761, 518] width 9 height 9
radio input "true"
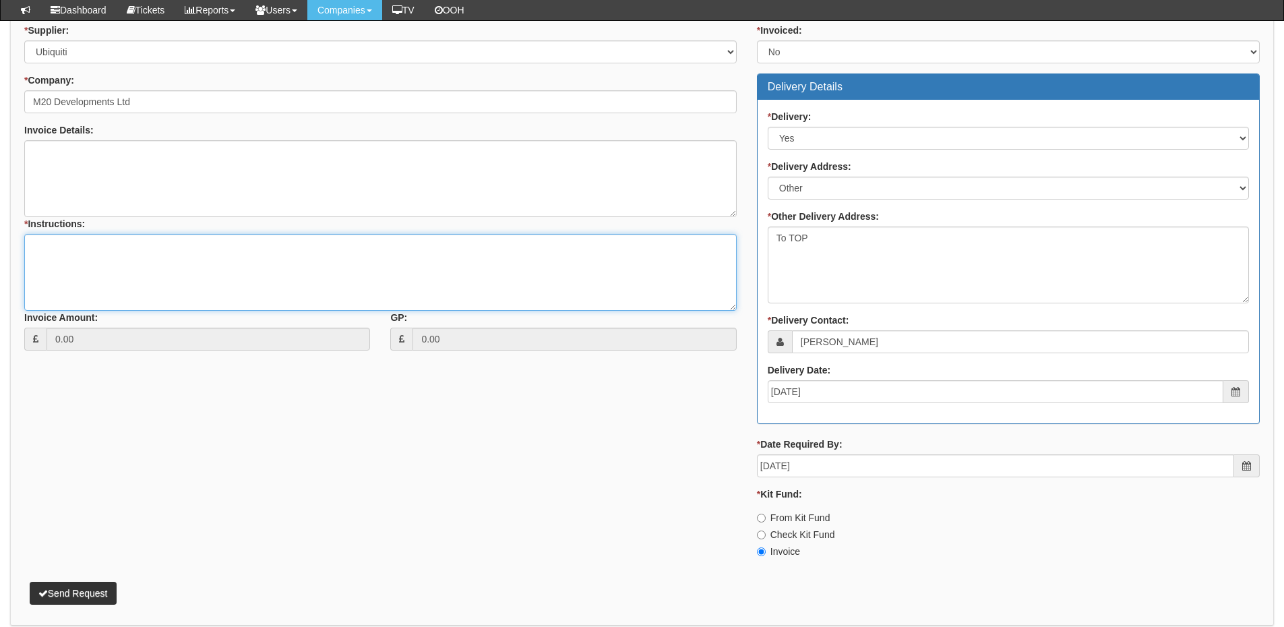
click at [98, 263] on textarea "* Instructions:" at bounding box center [380, 272] width 713 height 77
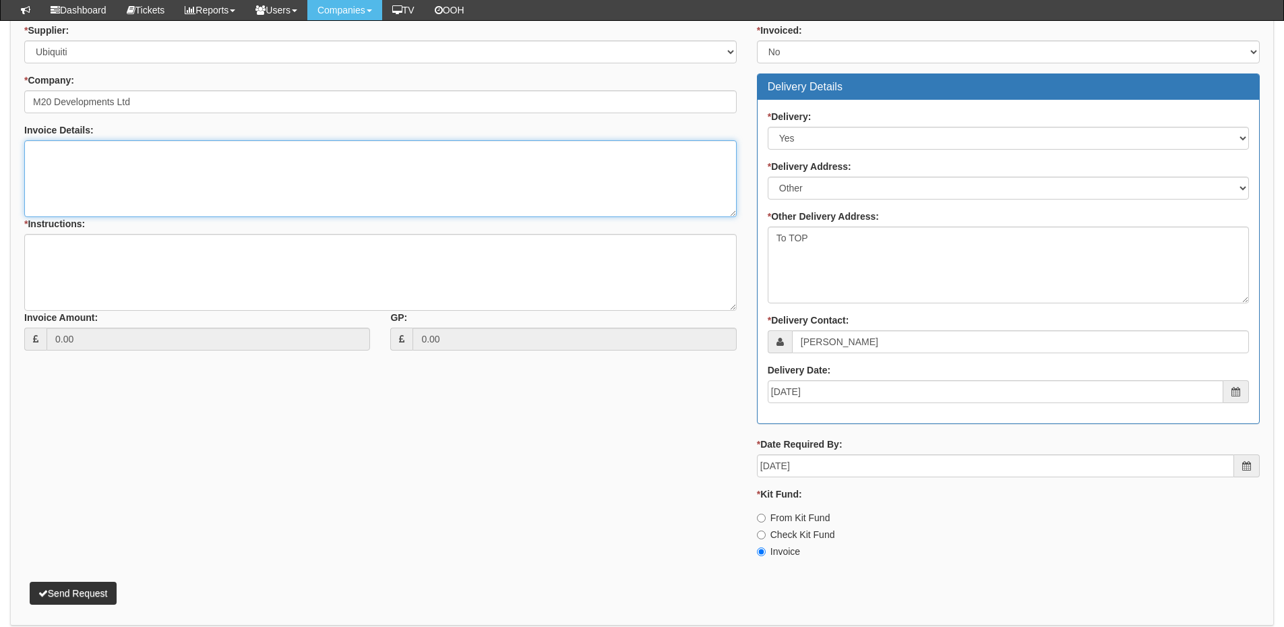
click at [179, 174] on textarea "Invoice Details:" at bounding box center [380, 178] width 713 height 77
paste textarea "Unit 3 at Bootle"
click at [135, 182] on textarea "Unit 3 at Bootle" at bounding box center [380, 178] width 713 height 77
paste textarea "Boosted Ltd"
type textarea "Unit 3 at Bootle Boosted Ltd"
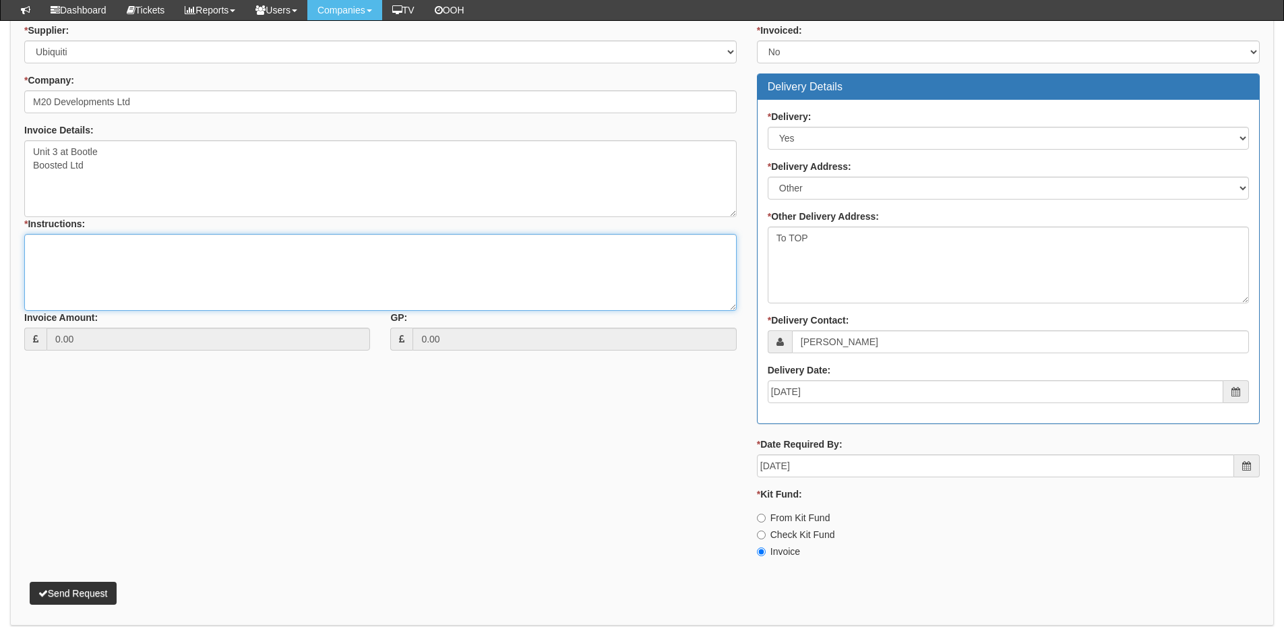
click at [125, 253] on textarea "* Instructions:" at bounding box center [380, 272] width 713 height 77
type textarea "As above"
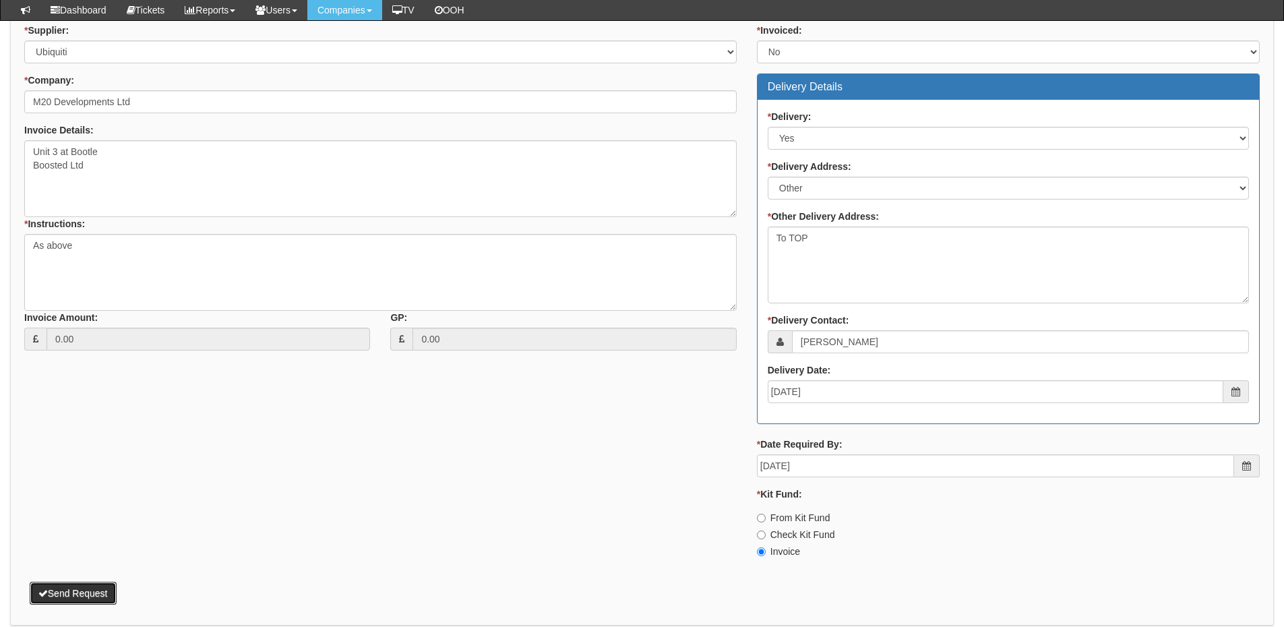
click at [84, 589] on button "Send Request" at bounding box center [73, 593] width 87 height 23
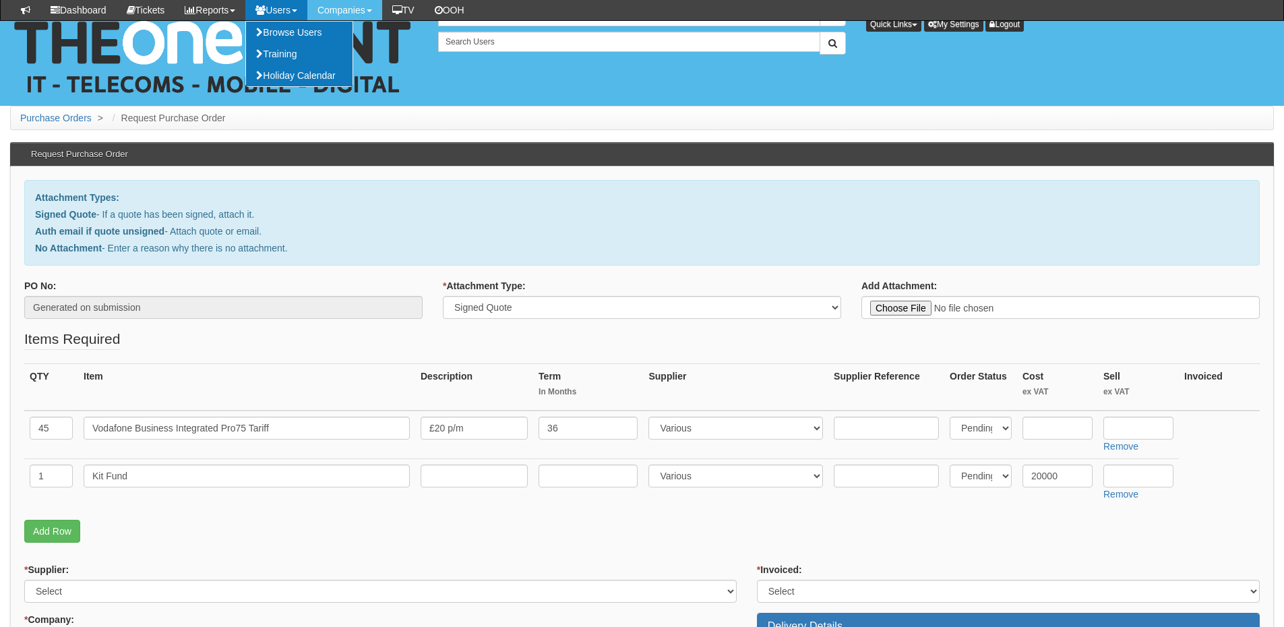
select select "Signed Quote"
select select "124"
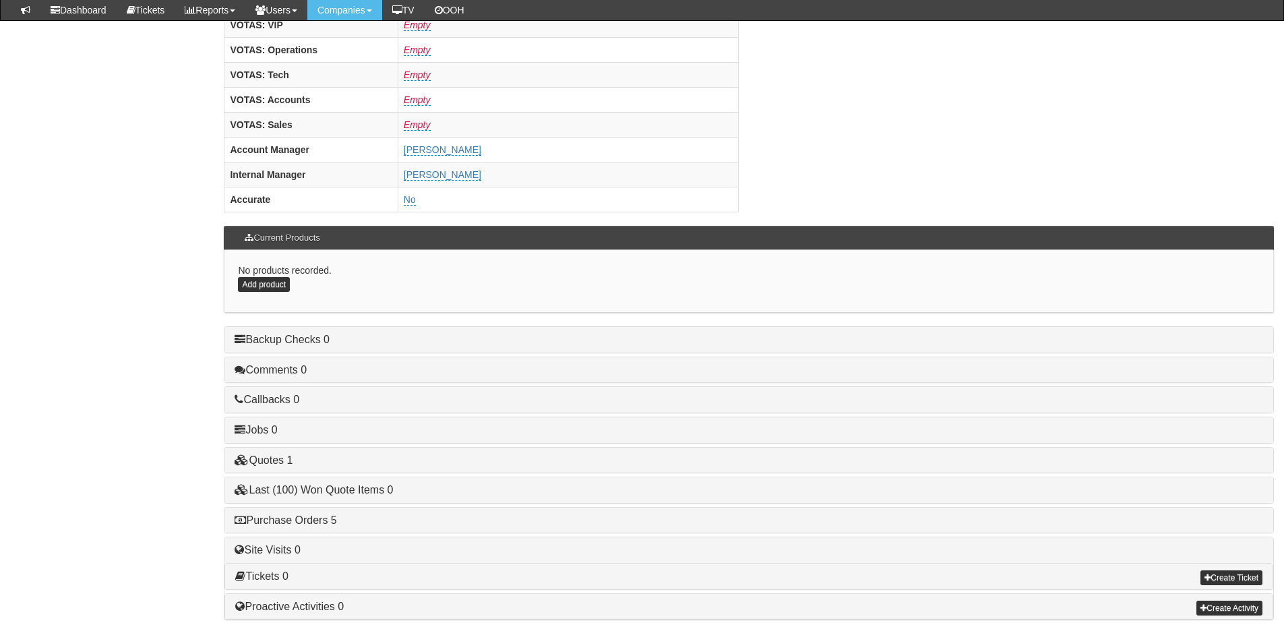
scroll to position [562, 0]
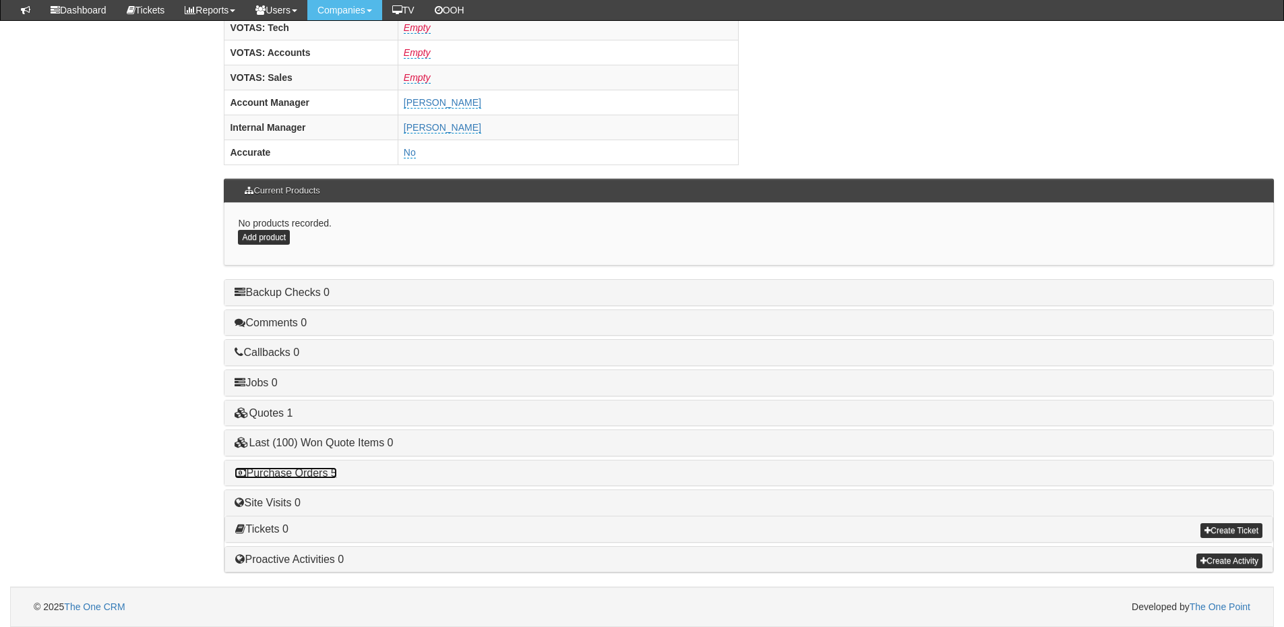
click at [303, 477] on link "Purchase Orders 5" at bounding box center [286, 472] width 102 height 11
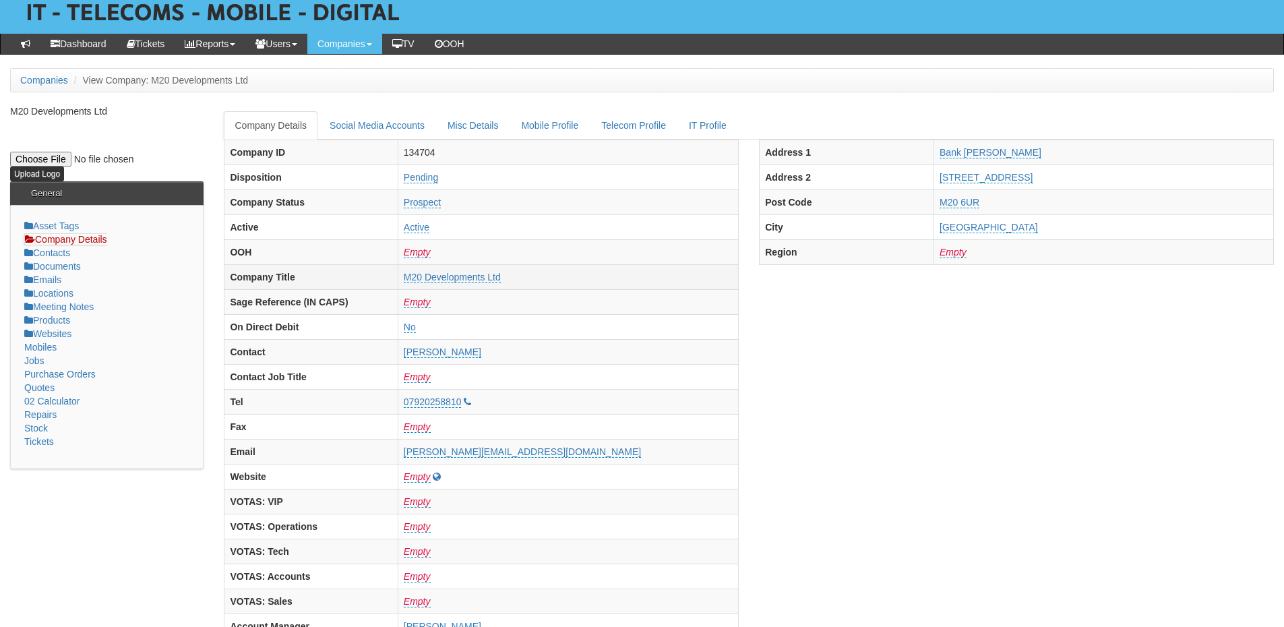
scroll to position [0, 0]
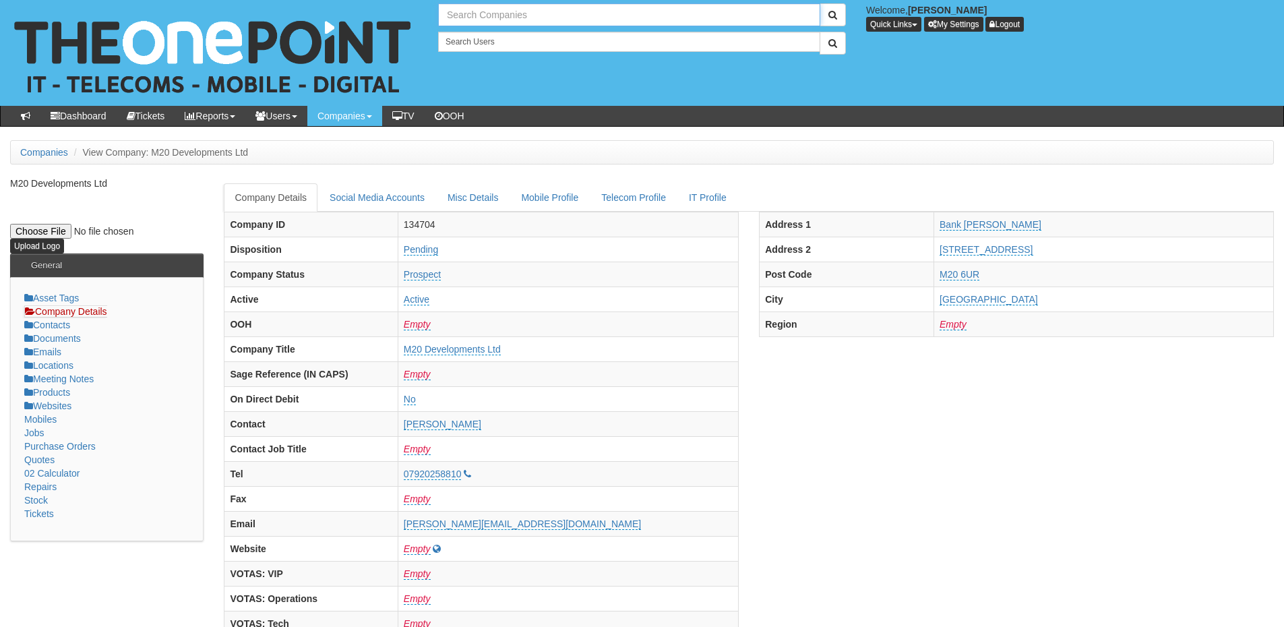
click at [479, 13] on input "text" at bounding box center [629, 14] width 382 height 23
click at [492, 38] on link "Asset Protection Group" at bounding box center [630, 38] width 380 height 20
type input "Asset Protection Group"
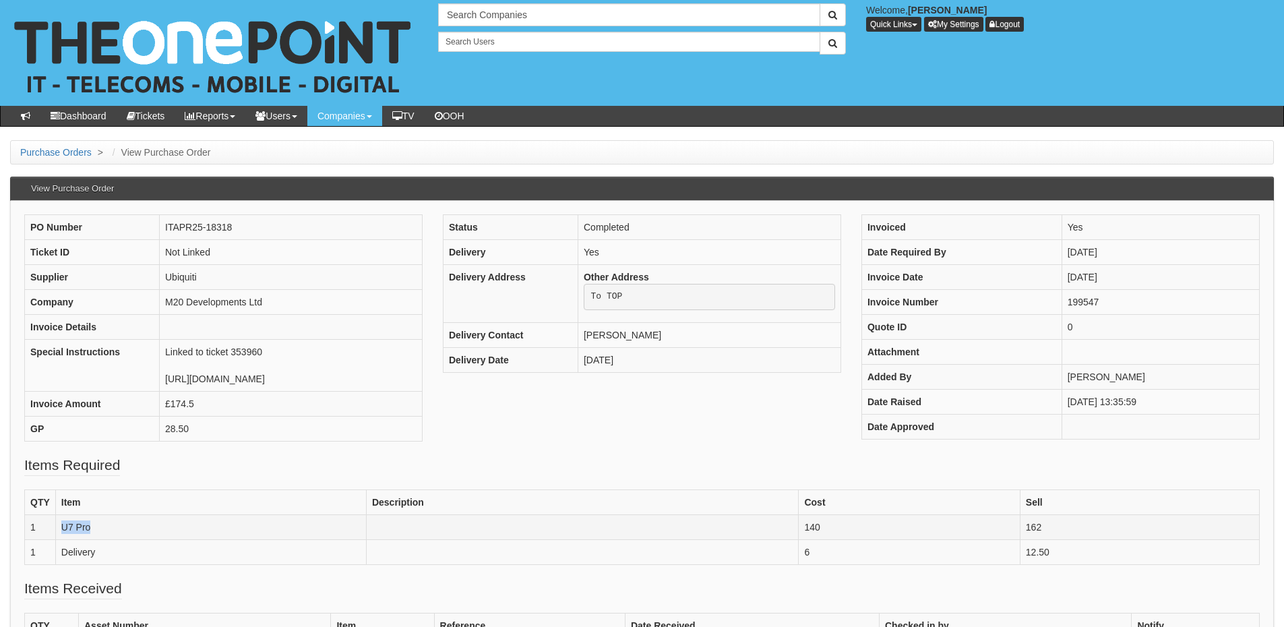
drag, startPoint x: 62, startPoint y: 527, endPoint x: 107, endPoint y: 529, distance: 45.2
click at [107, 529] on td "U7 Pro" at bounding box center [210, 526] width 311 height 25
copy td "U7 Pro"
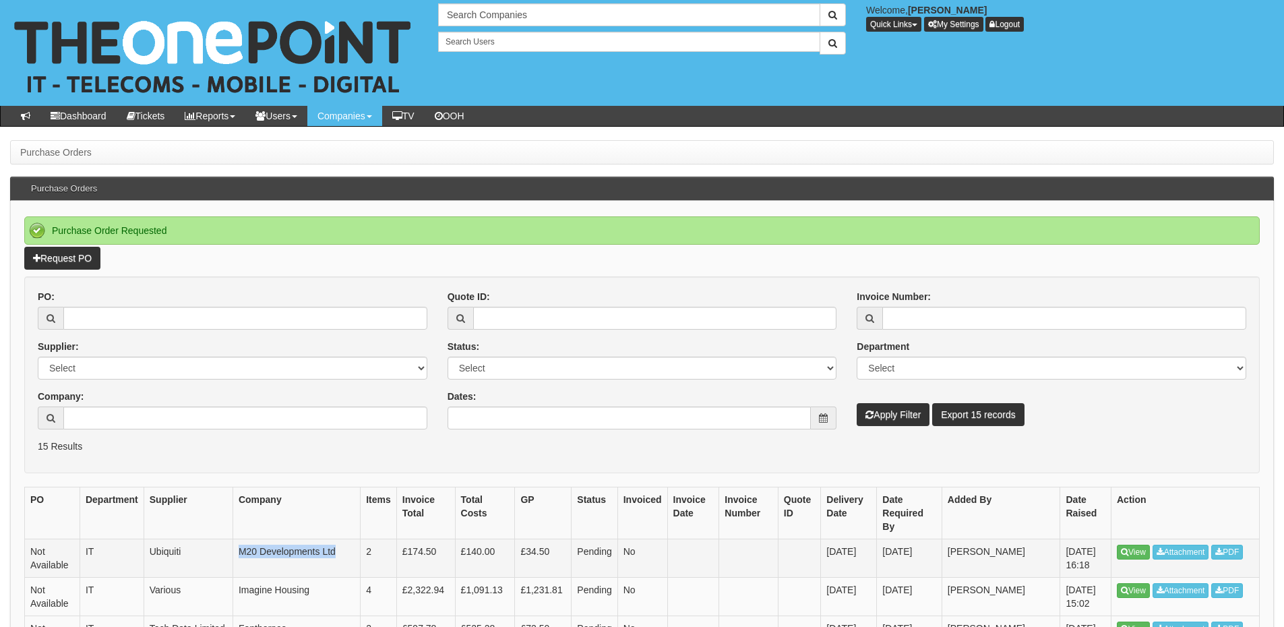
drag, startPoint x: 315, startPoint y: 537, endPoint x: 222, endPoint y: 536, distance: 92.4
click at [233, 539] on td "M20 Developments Ltd" at bounding box center [296, 558] width 127 height 38
copy td "M20 Developments Ltd"
click at [90, 253] on link "Request PO" at bounding box center [62, 258] width 76 height 23
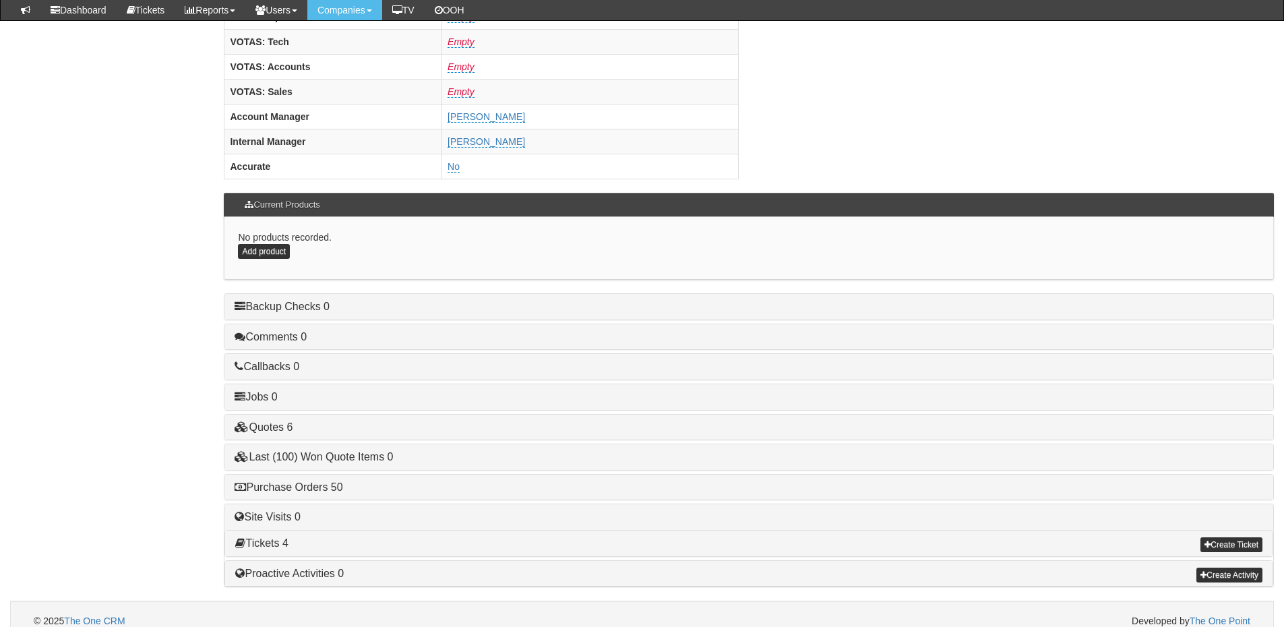
scroll to position [562, 0]
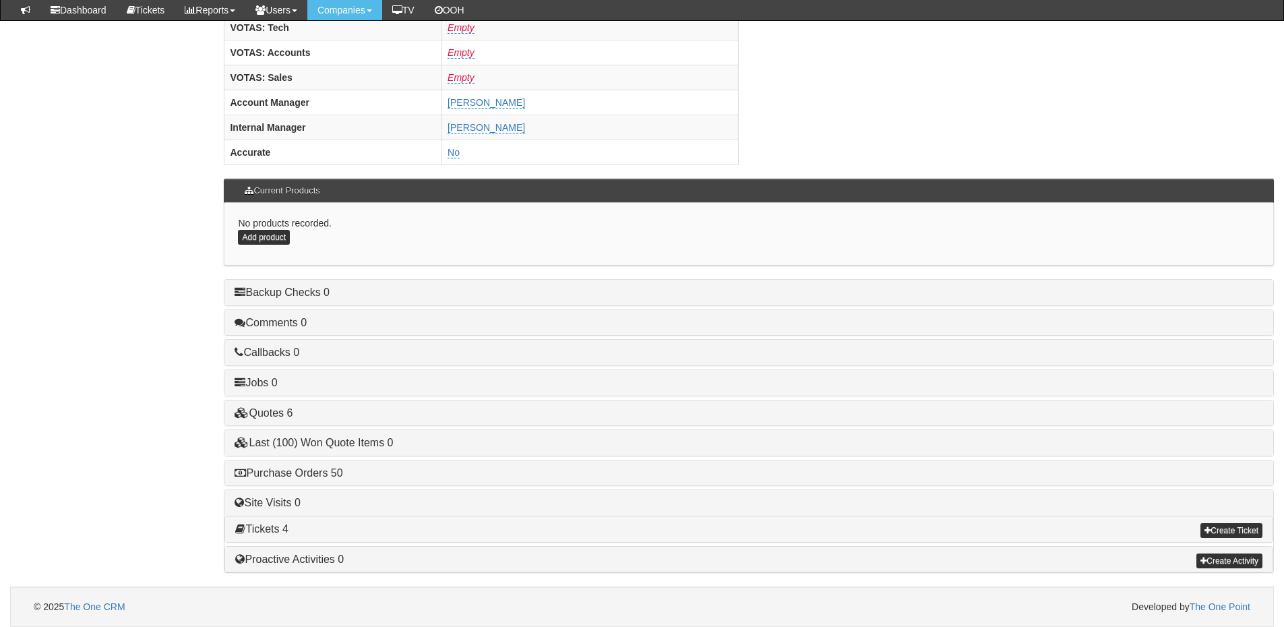
click at [326, 479] on h4 "Purchase Orders 50" at bounding box center [749, 473] width 1029 height 12
click at [313, 478] on link "Purchase Orders 50" at bounding box center [289, 473] width 108 height 11
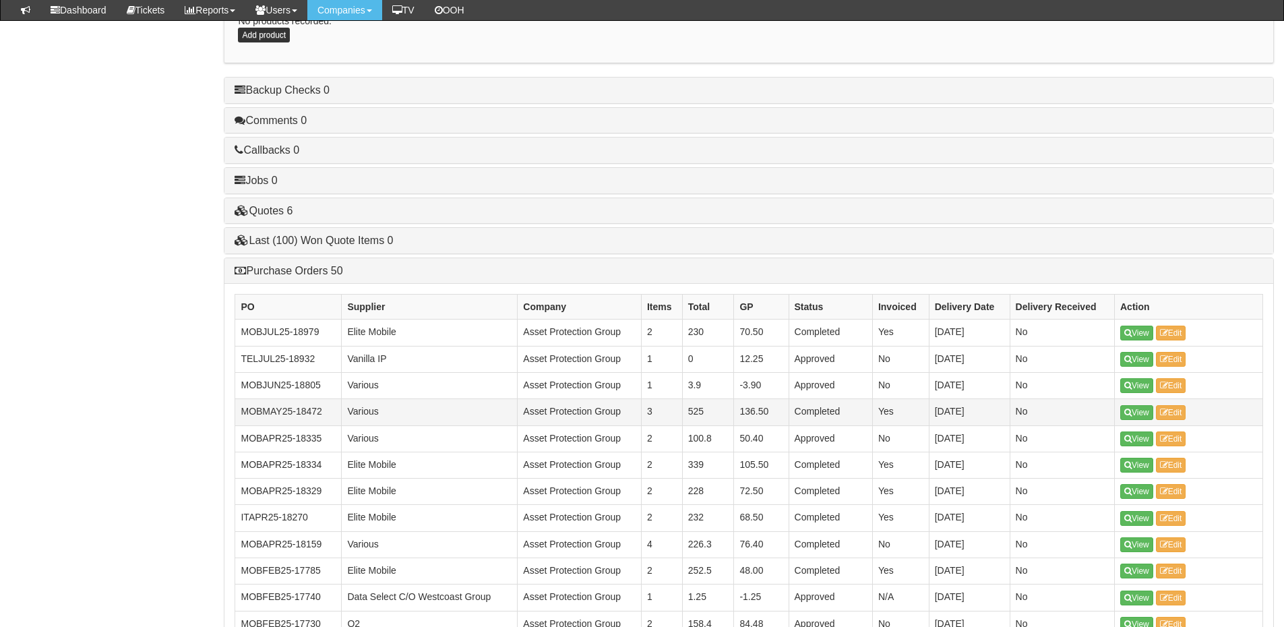
scroll to position [763, 0]
click at [307, 270] on link "Purchase Orders 50" at bounding box center [289, 271] width 108 height 11
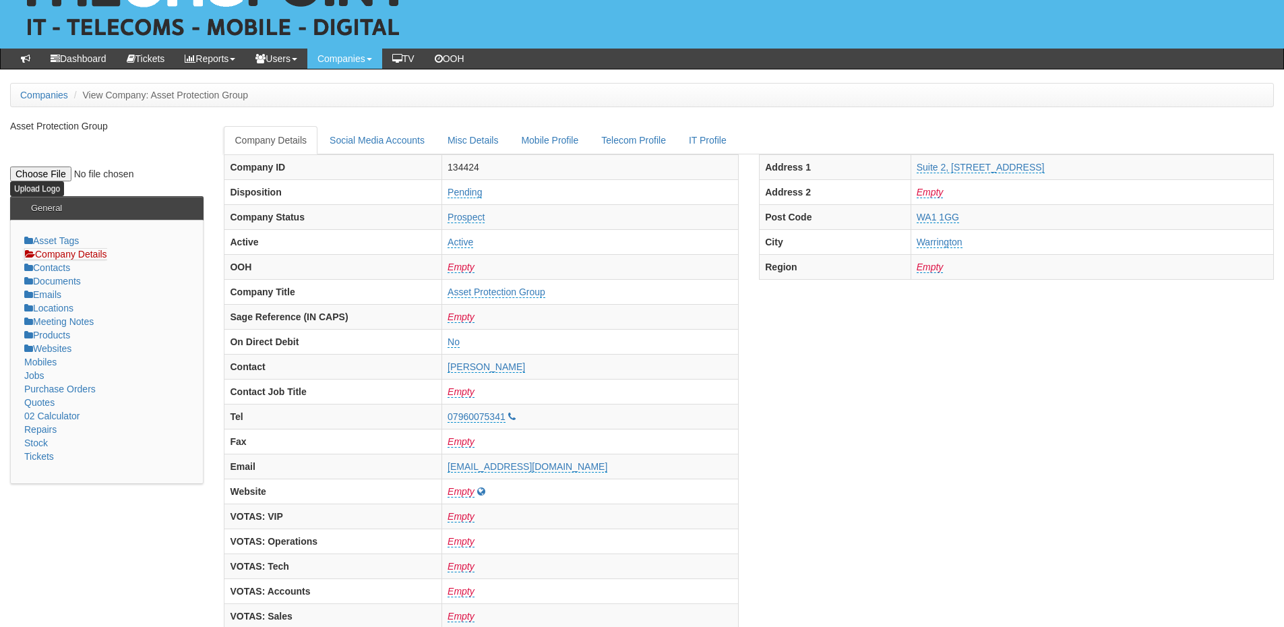
scroll to position [22, 0]
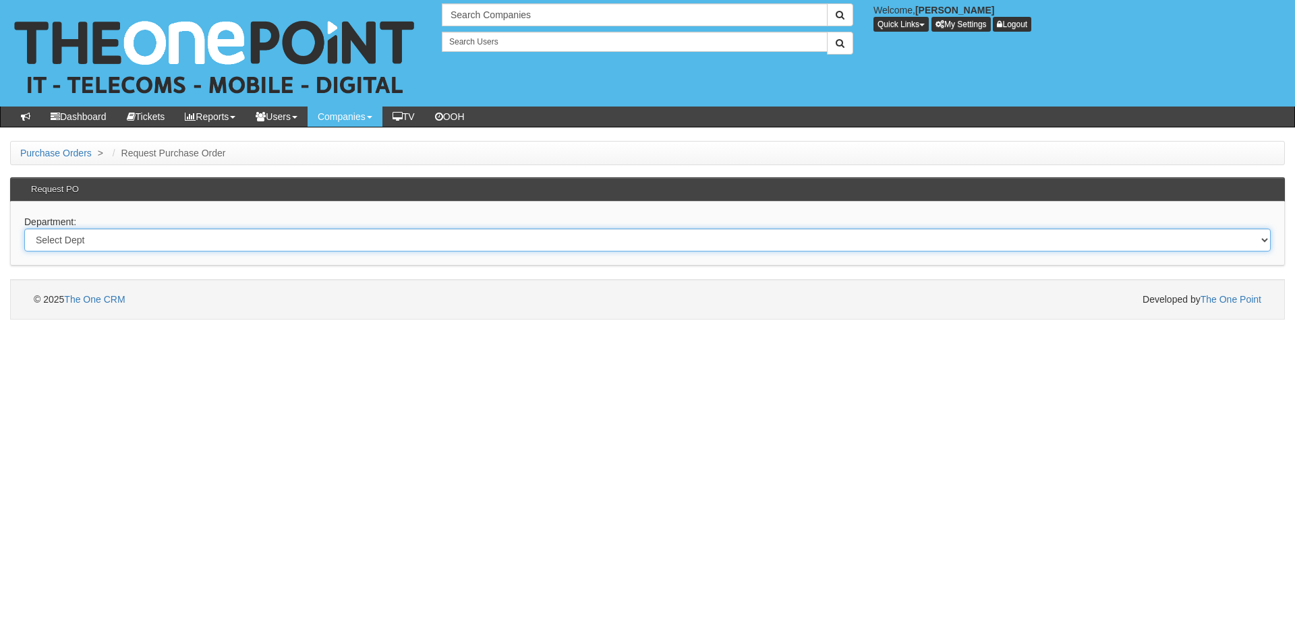
click at [270, 248] on select "Select Dept Digital Internal IT Mobiles Marketing Telecoms" at bounding box center [647, 240] width 1246 height 23
select select "?pipeID=&dept=IT"
click at [24, 229] on select "Select Dept Digital Internal IT Mobiles Marketing Telecoms" at bounding box center [647, 240] width 1246 height 23
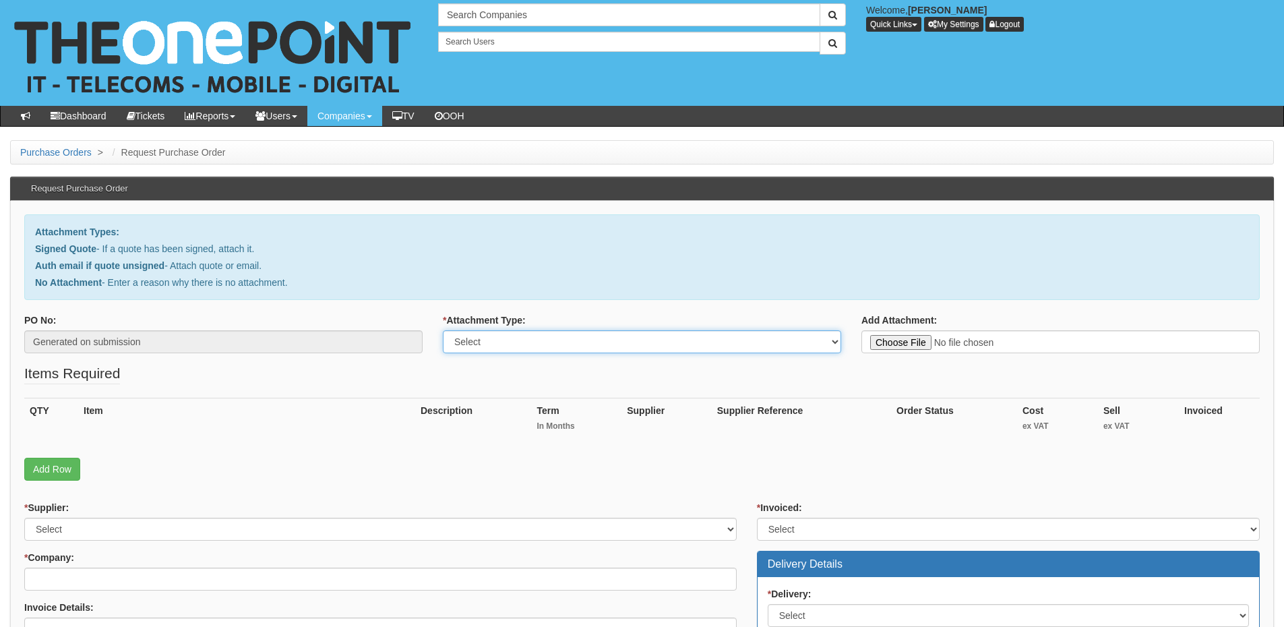
click at [475, 332] on select "Select Signed Quote Auth email with quote if unsigned No Attachment" at bounding box center [642, 341] width 398 height 23
select select "Signed Quote"
click at [443, 330] on select "Select Signed Quote Auth email with quote if unsigned No Attachment" at bounding box center [642, 341] width 398 height 23
type input "C:\fakepath\Clover access - New Deal (1).pdf"
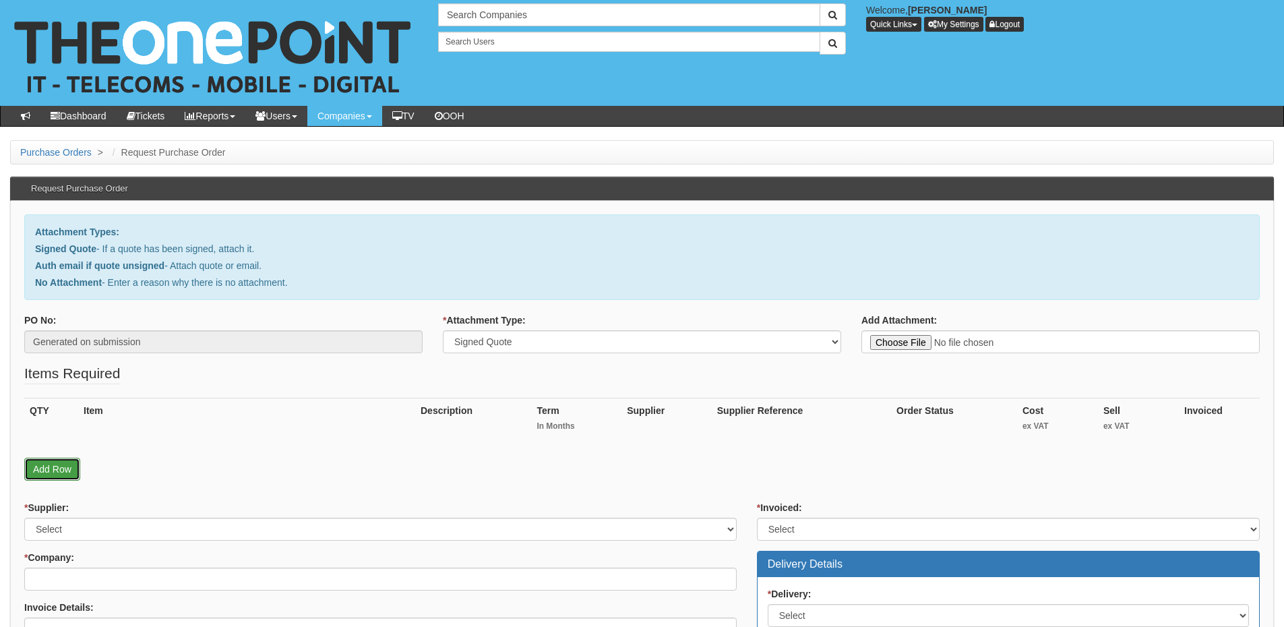
click at [59, 466] on link "Add Row" at bounding box center [52, 469] width 56 height 23
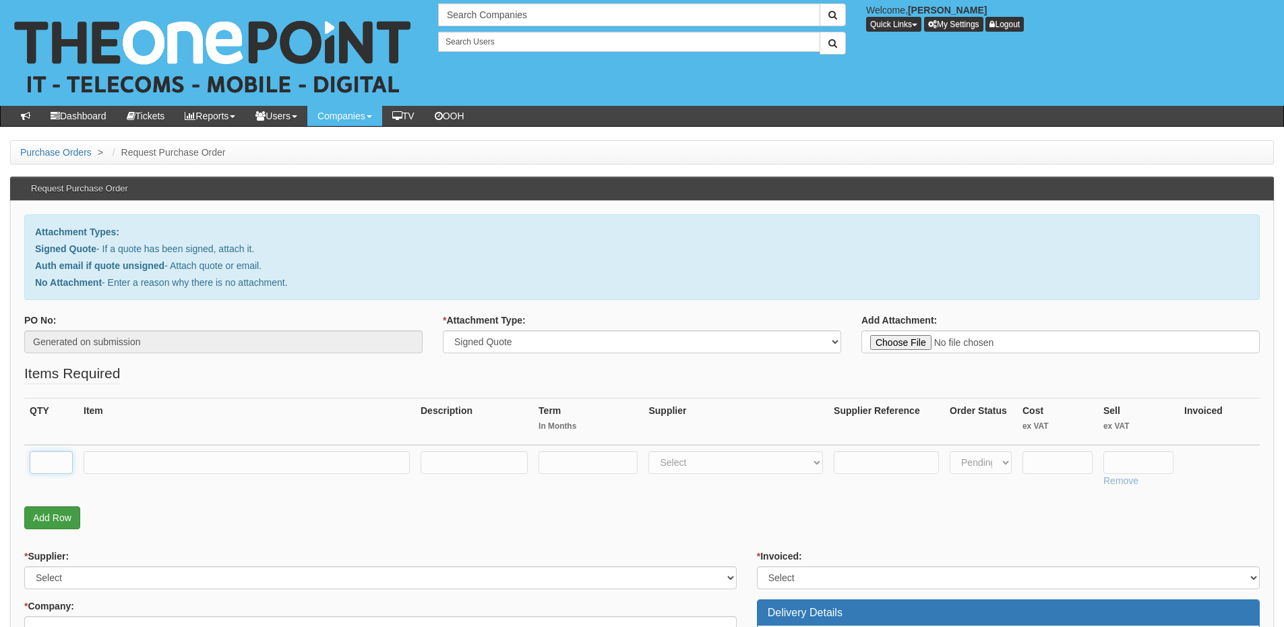
click at [59, 466] on input "text" at bounding box center [51, 462] width 43 height 23
type input "1"
click at [53, 513] on link "Add Row" at bounding box center [52, 517] width 56 height 23
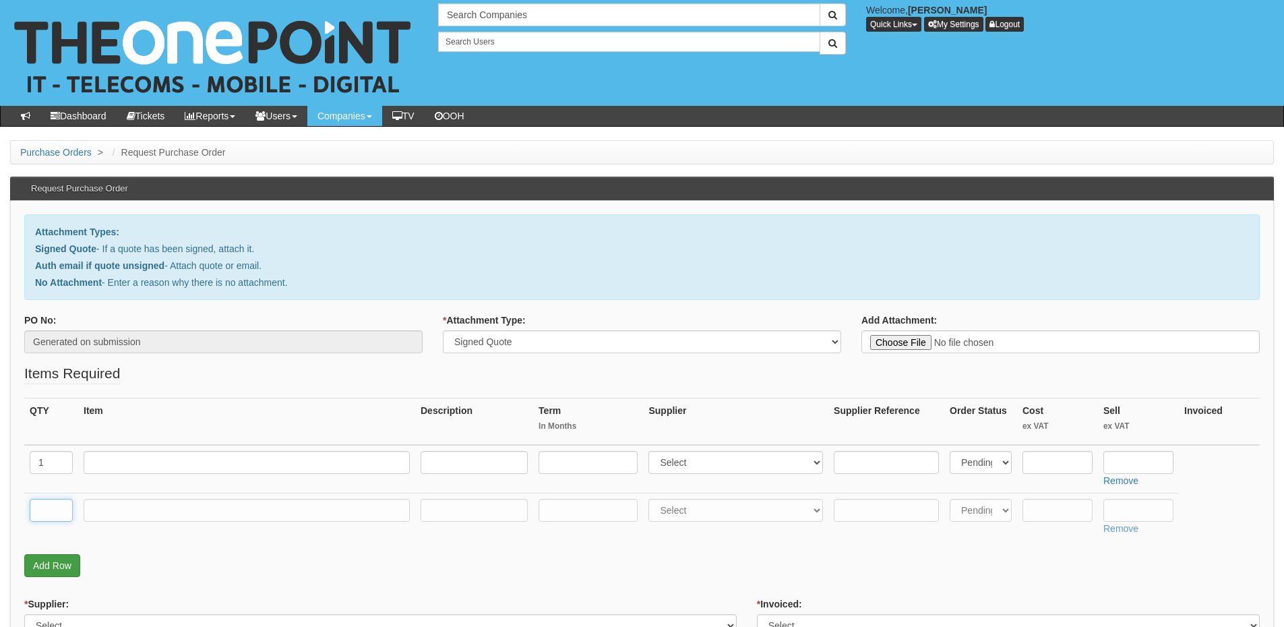
click at [53, 513] on input "text" at bounding box center [51, 510] width 43 height 23
type input "1"
click at [117, 512] on input "text" at bounding box center [247, 510] width 326 height 23
type input "Labour"
click at [723, 508] on select "Select 123 [DOMAIN_NAME] 1Password 3 4Gon [PERSON_NAME] Electric Ltd Abzorb Acc…" at bounding box center [736, 510] width 175 height 23
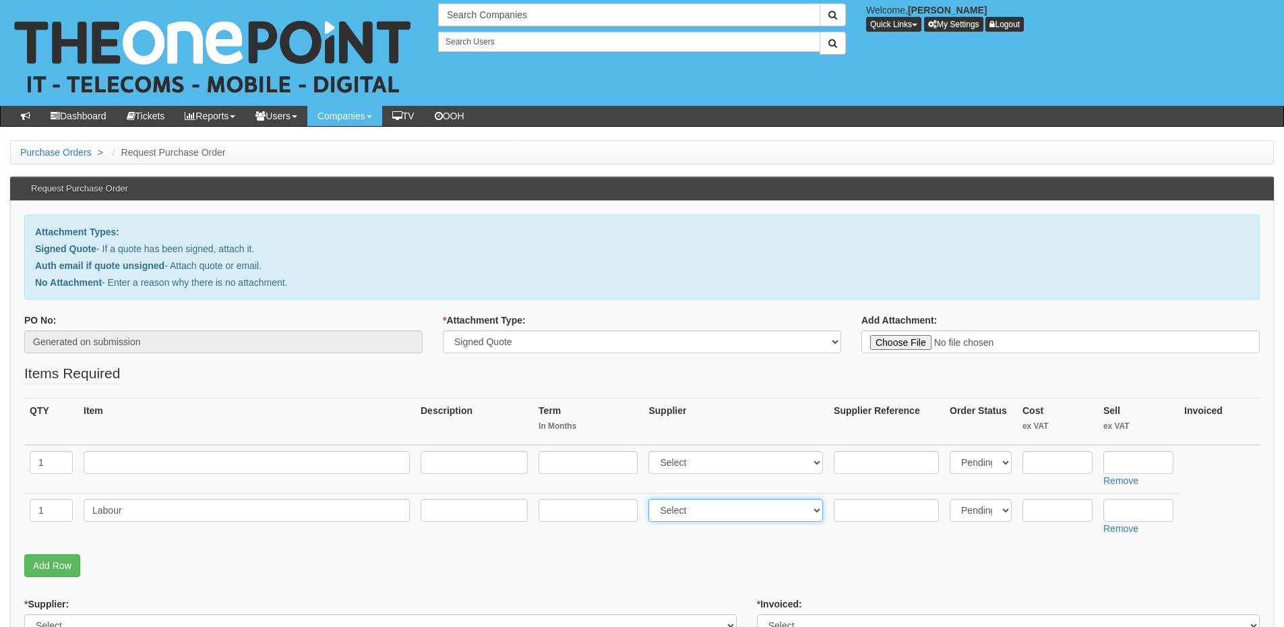
select select "81"
click at [652, 499] on select "Select 123 [DOMAIN_NAME] 1Password 3 4Gon [PERSON_NAME] Electric Ltd Abzorb Acc…" at bounding box center [736, 510] width 175 height 23
click at [1126, 518] on input "text" at bounding box center [1139, 510] width 70 height 23
type input "55"
click at [110, 446] on td at bounding box center [246, 469] width 337 height 49
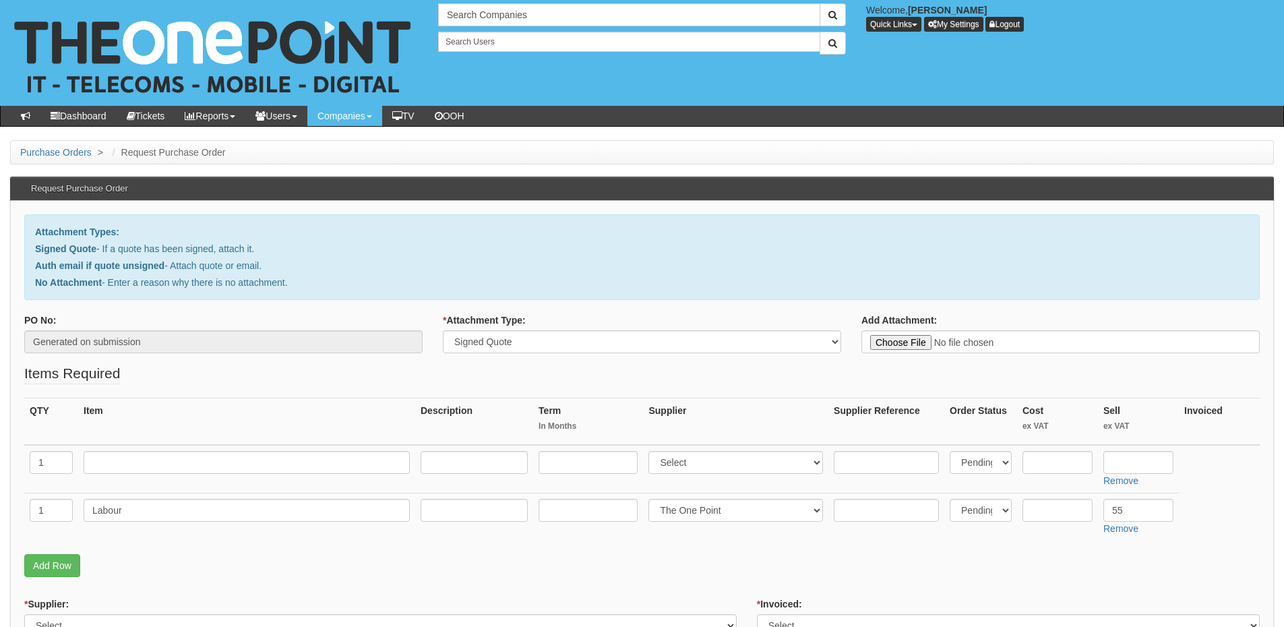
click at [128, 477] on td at bounding box center [246, 469] width 337 height 49
click at [133, 461] on input "text" at bounding box center [247, 462] width 326 height 23
paste input "Domain management"
click at [222, 473] on input "Domain management -" at bounding box center [247, 462] width 326 height 23
paste input "[DOMAIN_NAME]"
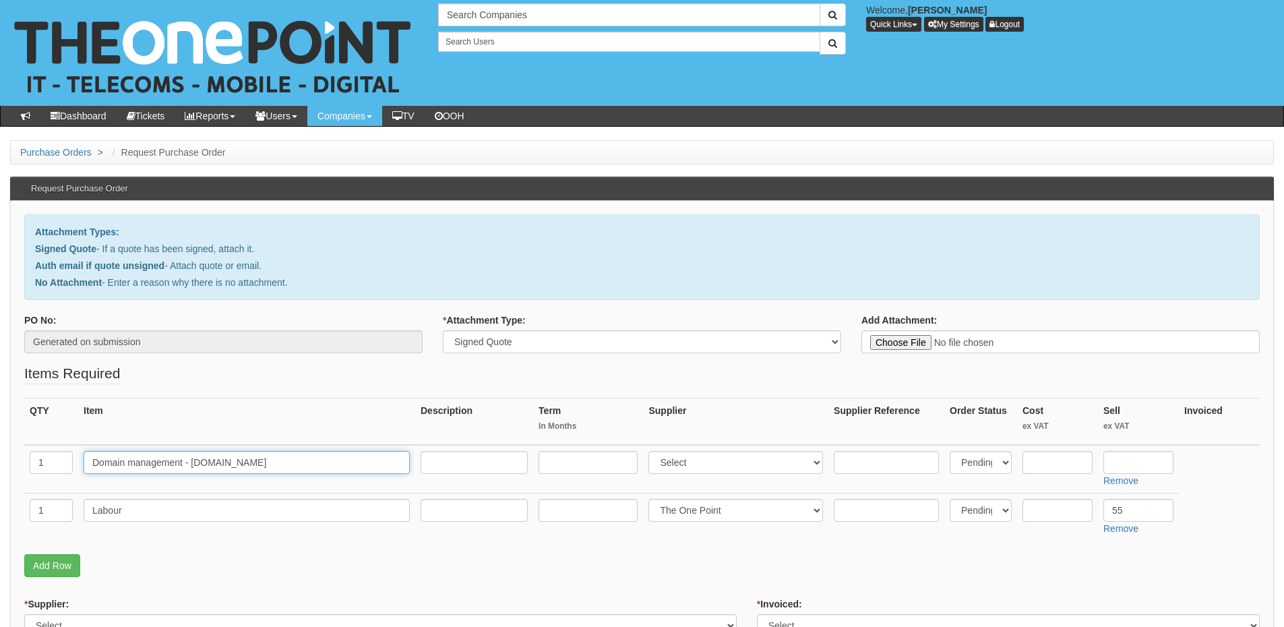
type input "Domain management - [DOMAIN_NAME]"
click at [1149, 461] on input "text" at bounding box center [1139, 462] width 70 height 23
type input "39.95"
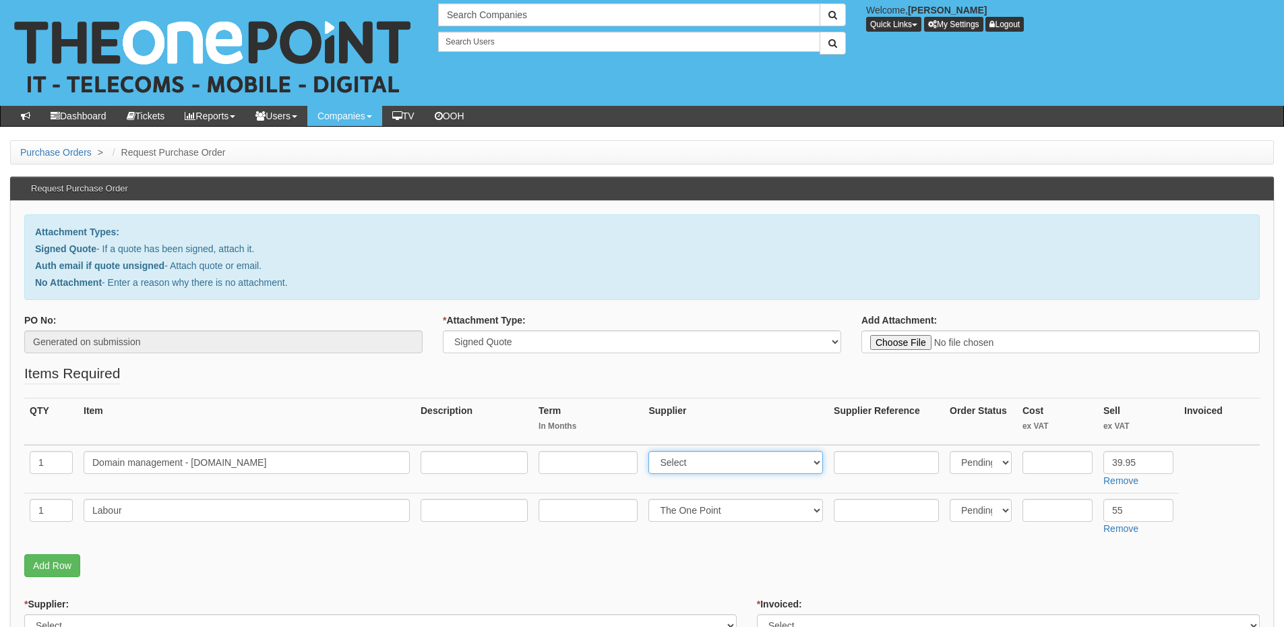
click at [703, 461] on select "Select 123 [DOMAIN_NAME] 1Password 3 4Gon [PERSON_NAME] Electric Ltd Abzorb Acc…" at bounding box center [736, 462] width 175 height 23
select select "17"
click at [652, 451] on select "Select 123 [DOMAIN_NAME] 1Password 3 4Gon [PERSON_NAME] Electric Ltd Abzorb Acc…" at bounding box center [736, 462] width 175 height 23
